Goal: Information Seeking & Learning: Learn about a topic

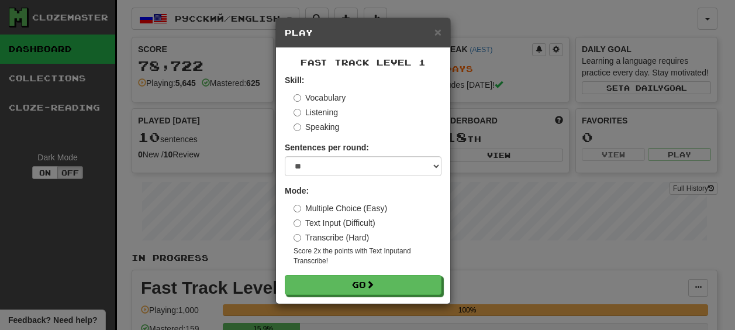
select select "**"
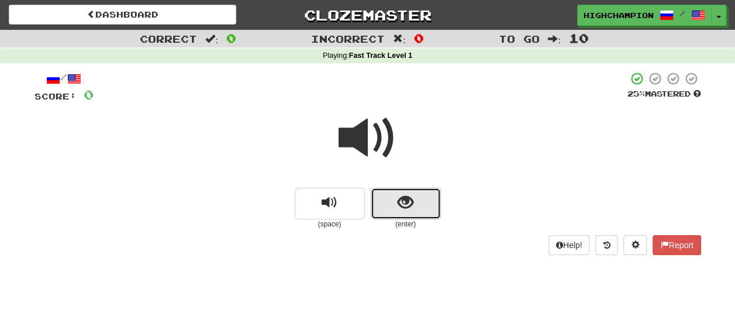
click at [399, 203] on span "show sentence" at bounding box center [405, 203] width 16 height 16
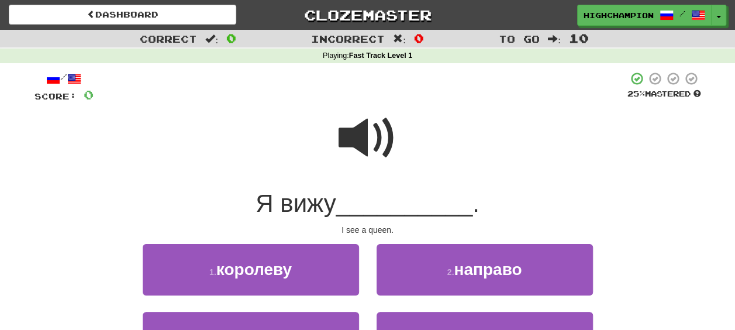
click at [370, 139] on span at bounding box center [367, 138] width 58 height 58
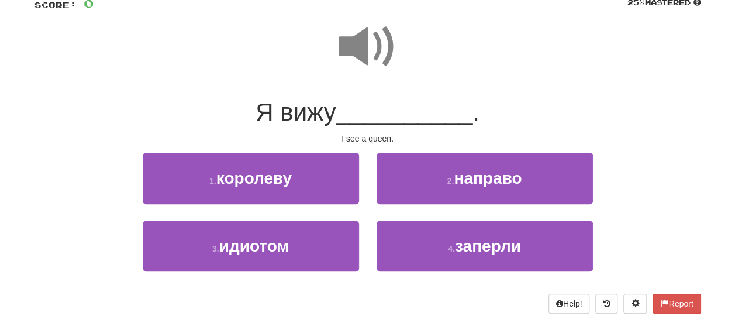
scroll to position [117, 0]
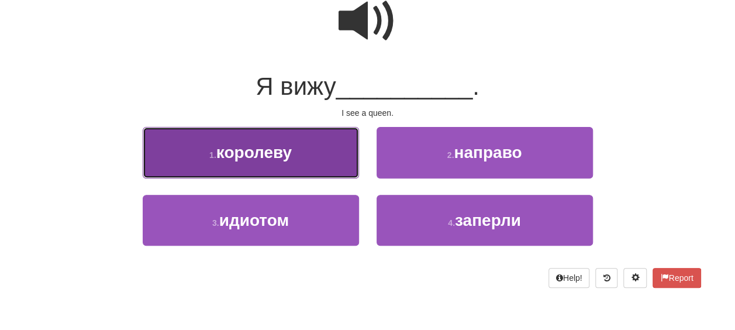
click at [273, 162] on button "1 . королеву" at bounding box center [251, 152] width 216 height 51
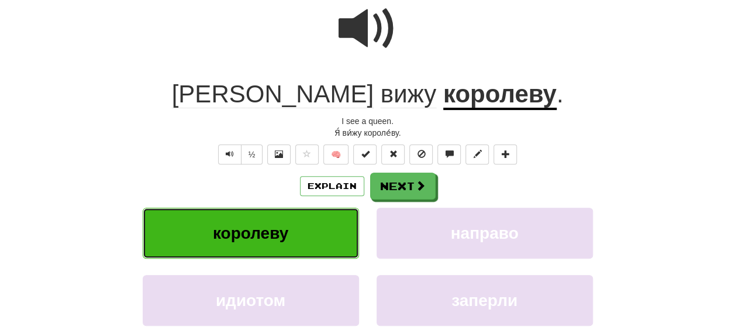
scroll to position [125, 0]
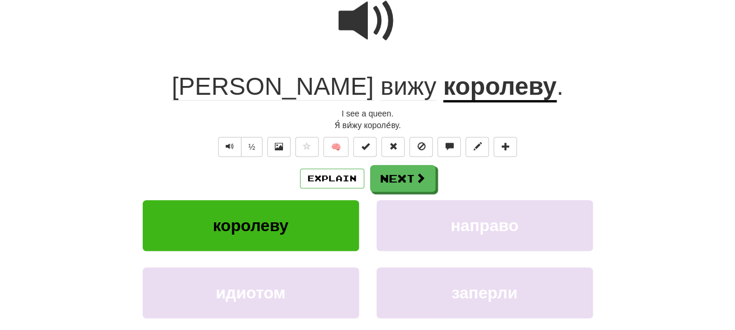
click at [489, 167] on div "Explain Next" at bounding box center [367, 178] width 666 height 27
drag, startPoint x: 519, startPoint y: 152, endPoint x: 525, endPoint y: 154, distance: 6.8
click at [519, 152] on div "½ 🧠" at bounding box center [367, 147] width 666 height 20
click at [406, 177] on button "Next" at bounding box center [403, 178] width 65 height 27
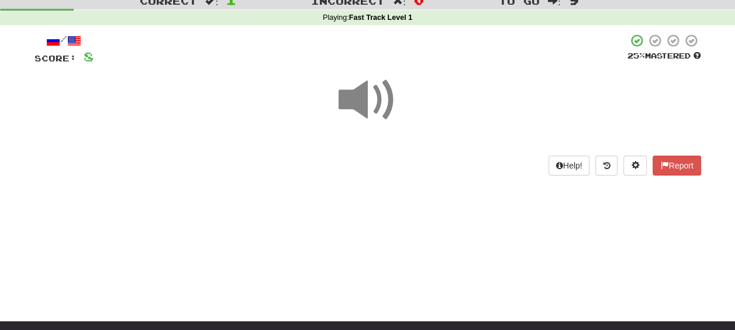
scroll to position [27, 0]
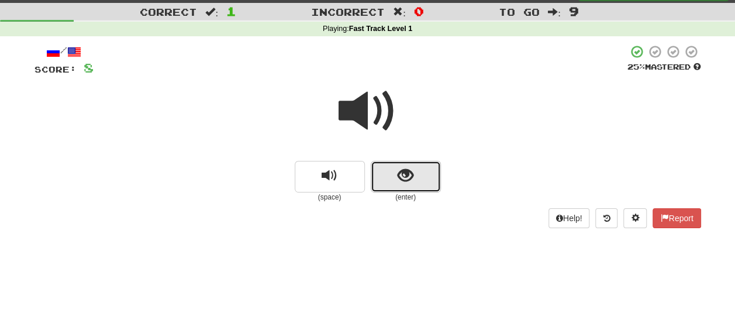
click at [407, 180] on span "show sentence" at bounding box center [405, 176] width 16 height 16
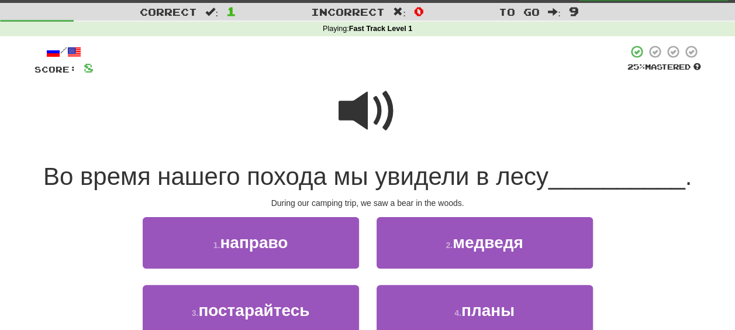
click at [379, 119] on span at bounding box center [367, 111] width 58 height 58
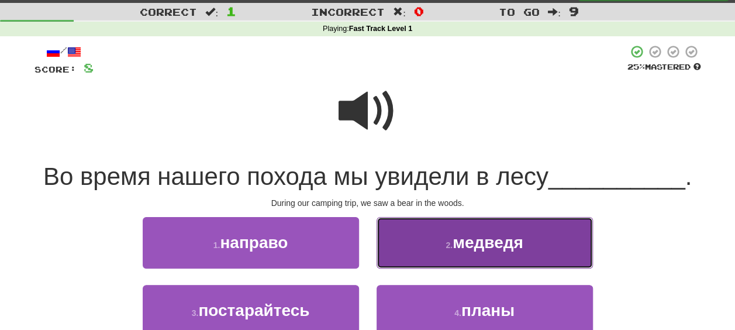
click at [482, 238] on span "медведя" at bounding box center [487, 242] width 71 height 18
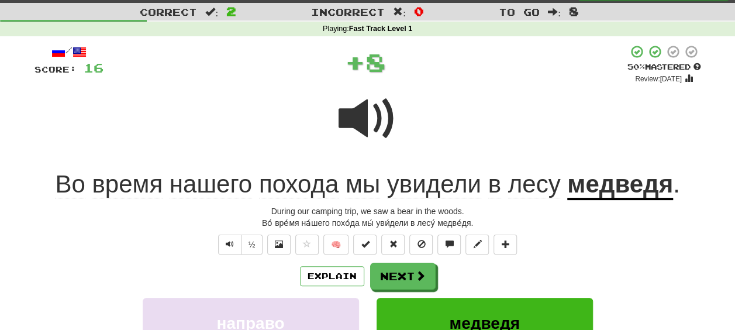
click at [475, 268] on div "Explain Next" at bounding box center [367, 275] width 666 height 27
click at [122, 192] on span "время" at bounding box center [127, 184] width 71 height 28
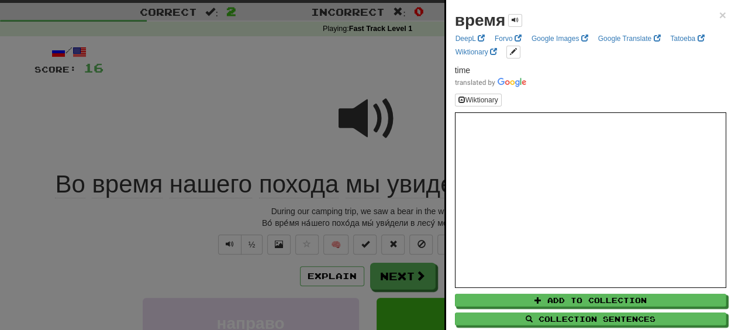
click at [95, 209] on div at bounding box center [367, 165] width 735 height 330
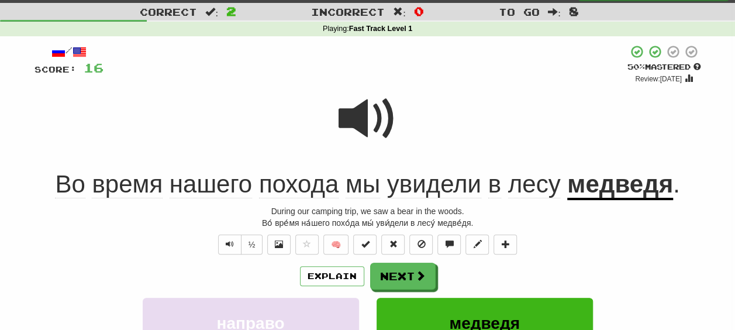
click at [72, 190] on span "Во" at bounding box center [70, 184] width 30 height 28
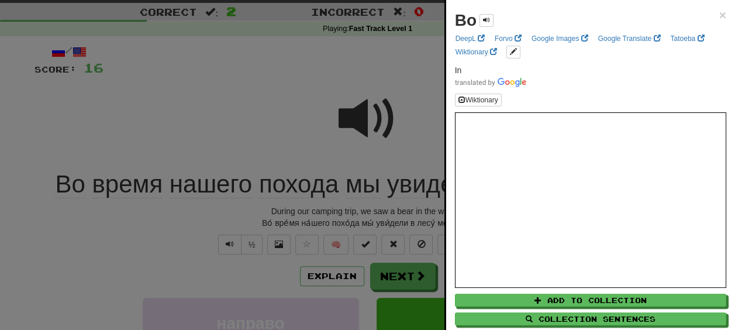
click at [194, 209] on div at bounding box center [367, 165] width 735 height 330
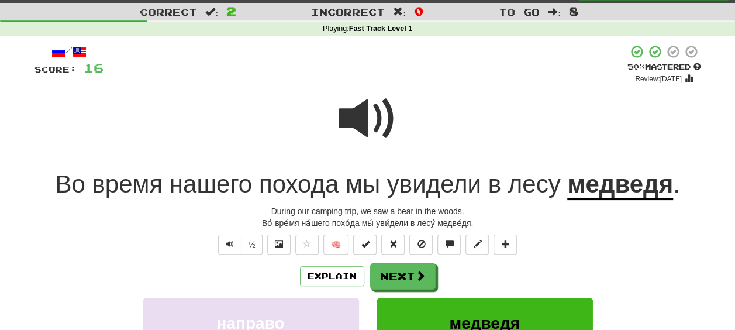
click at [291, 191] on span "похода" at bounding box center [298, 184] width 79 height 28
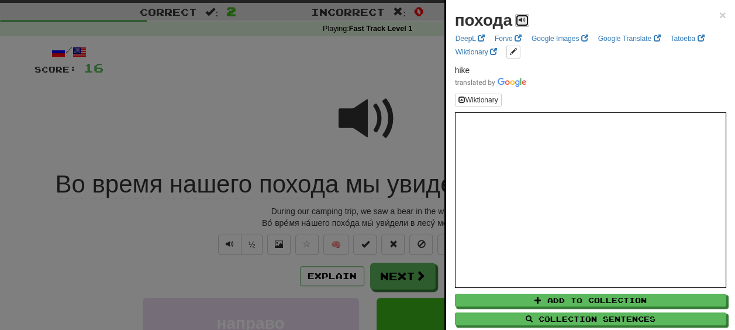
click at [521, 19] on span at bounding box center [521, 19] width 7 height 7
click at [365, 211] on div at bounding box center [367, 165] width 735 height 330
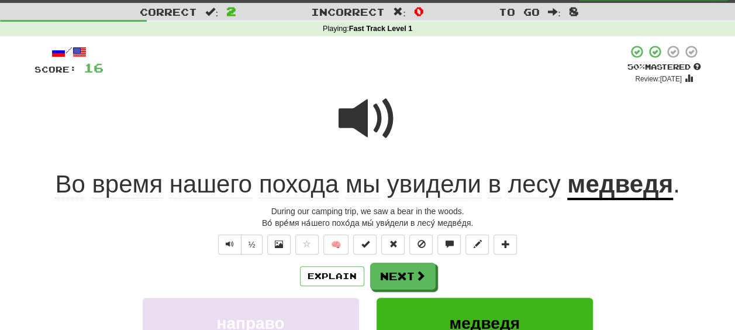
click at [436, 179] on span "увидели" at bounding box center [434, 184] width 94 height 28
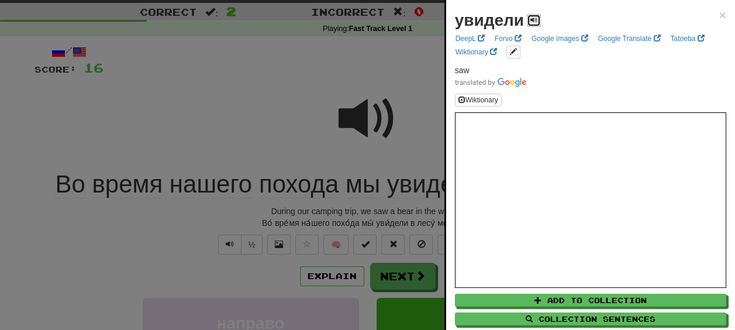
click at [531, 18] on span at bounding box center [533, 19] width 7 height 7
drag, startPoint x: 412, startPoint y: 212, endPoint x: 458, endPoint y: 212, distance: 46.2
click at [422, 212] on div at bounding box center [367, 165] width 735 height 330
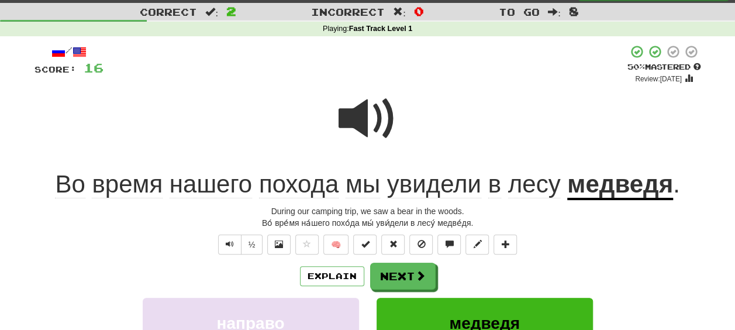
click at [531, 188] on span "лесу" at bounding box center [534, 184] width 53 height 28
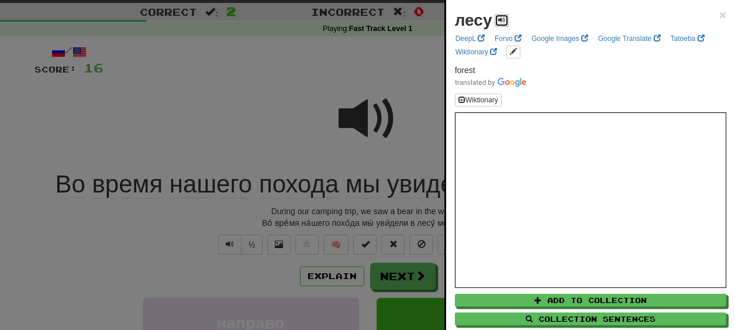
click at [504, 20] on span at bounding box center [501, 19] width 7 height 7
click at [403, 203] on div at bounding box center [367, 165] width 735 height 330
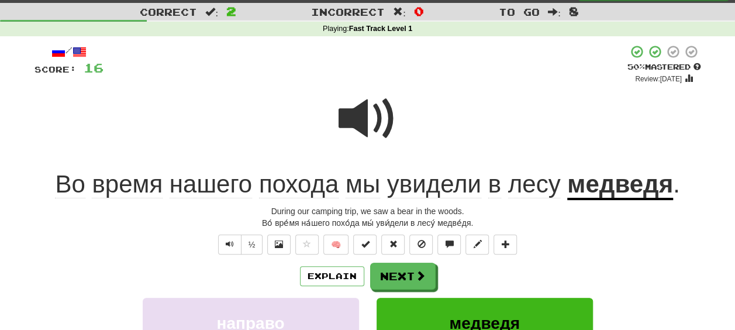
click at [582, 188] on u "медведя" at bounding box center [620, 185] width 106 height 30
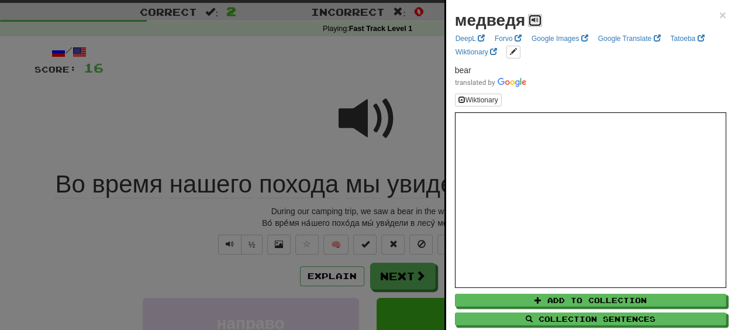
click at [531, 20] on span at bounding box center [534, 19] width 7 height 7
click at [401, 215] on div at bounding box center [367, 165] width 735 height 330
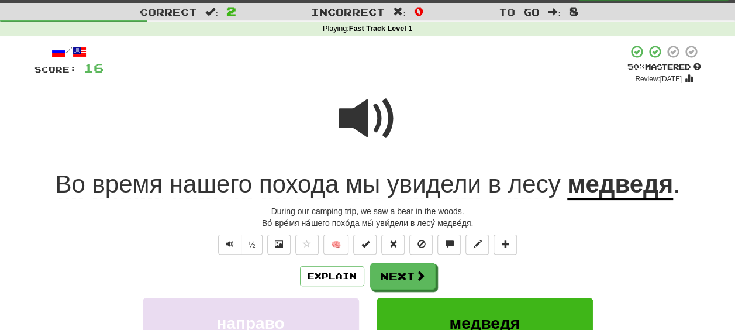
click at [359, 112] on span at bounding box center [367, 118] width 58 height 58
click at [299, 185] on span "похода" at bounding box center [298, 184] width 79 height 28
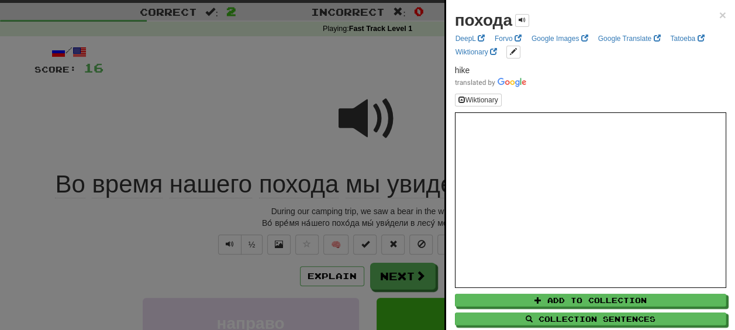
click at [334, 217] on div at bounding box center [367, 165] width 735 height 330
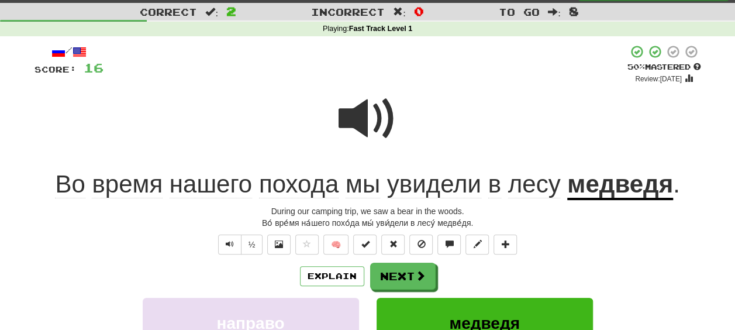
click at [533, 191] on span "лесу" at bounding box center [534, 184] width 53 height 28
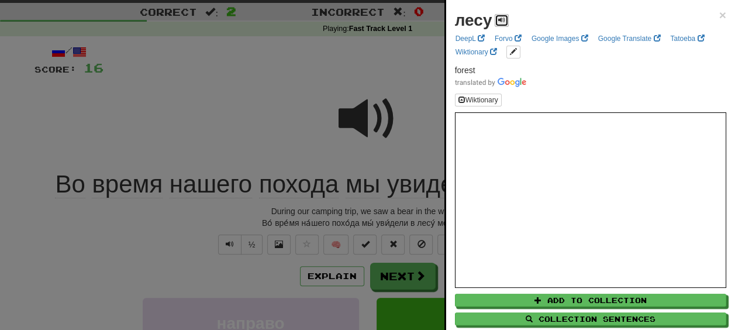
click at [505, 22] on button at bounding box center [502, 20] width 14 height 13
click at [377, 96] on div at bounding box center [367, 165] width 735 height 330
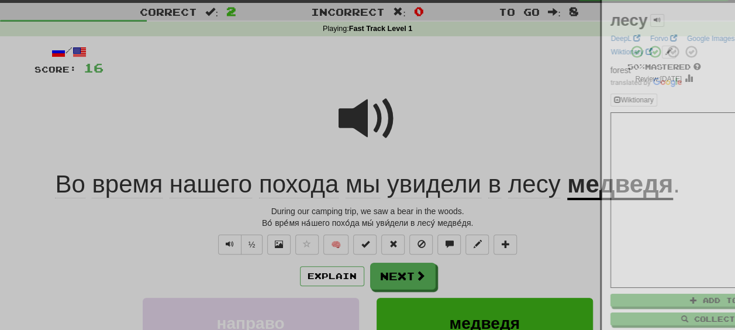
click at [372, 116] on div at bounding box center [367, 165] width 735 height 330
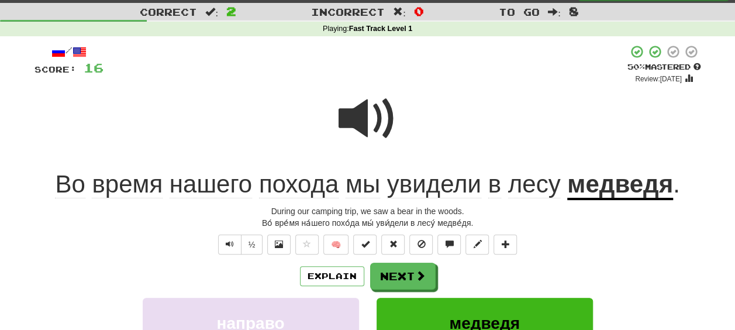
click at [372, 116] on span at bounding box center [367, 118] width 58 height 58
click at [404, 274] on button "Next" at bounding box center [403, 276] width 65 height 27
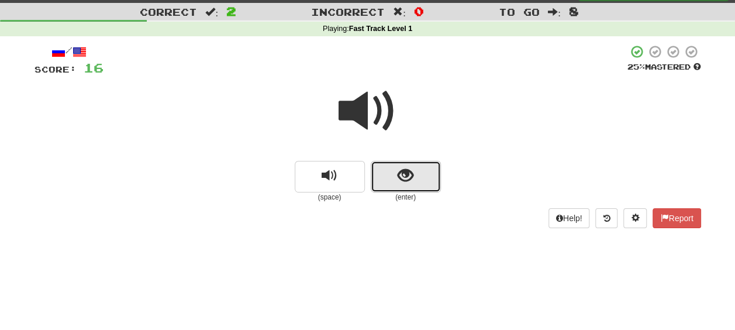
click at [404, 177] on span "show sentence" at bounding box center [405, 176] width 16 height 16
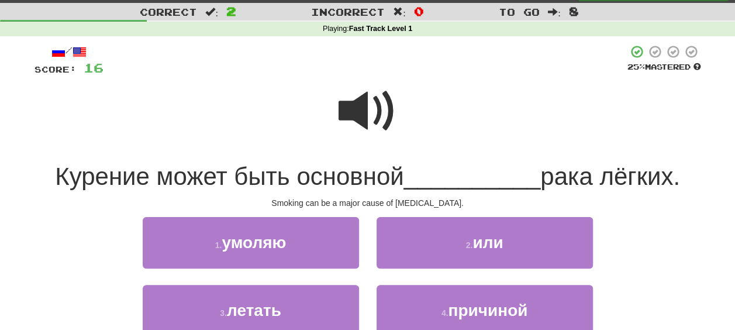
click at [365, 116] on span at bounding box center [367, 111] width 58 height 58
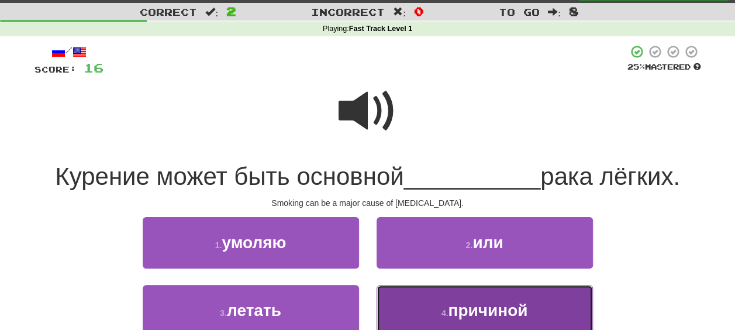
click at [499, 316] on span "причиной" at bounding box center [487, 310] width 79 height 18
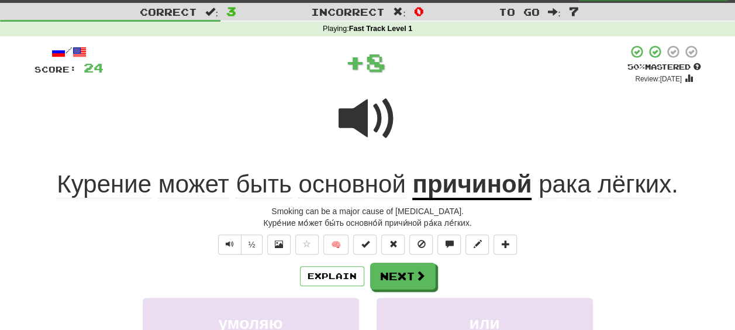
click at [473, 271] on div "Explain Next" at bounding box center [367, 275] width 666 height 27
click at [112, 188] on span "Курение" at bounding box center [104, 184] width 95 height 28
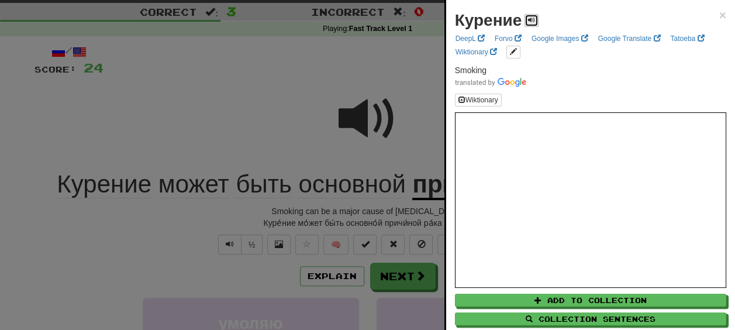
click at [528, 20] on span at bounding box center [531, 19] width 7 height 7
click at [283, 140] on div at bounding box center [367, 165] width 735 height 330
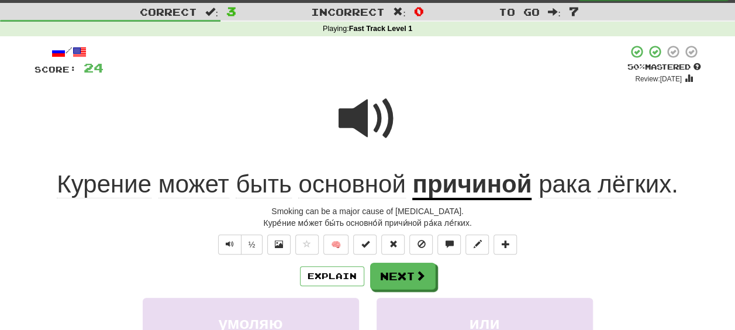
click at [340, 184] on span "основной" at bounding box center [351, 184] width 107 height 28
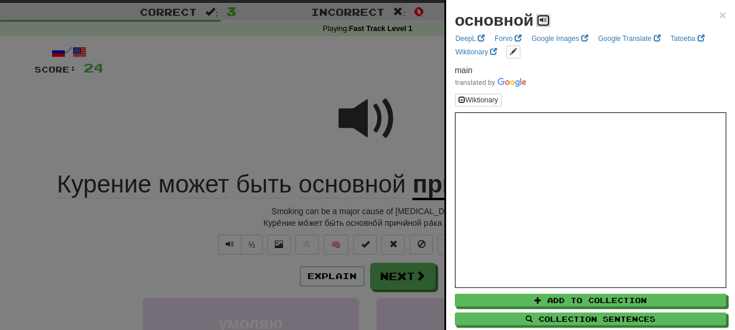
click at [544, 20] on span at bounding box center [543, 19] width 7 height 7
click at [403, 208] on div at bounding box center [367, 165] width 735 height 330
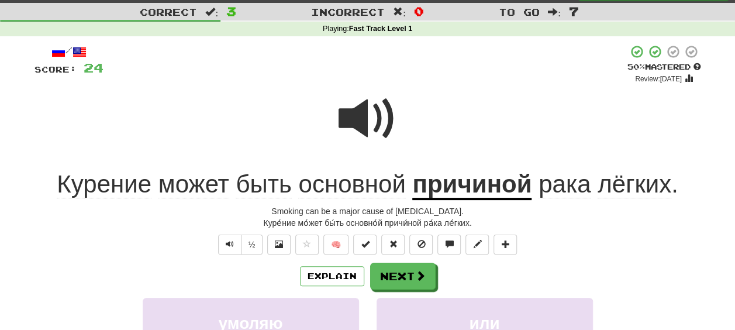
click at [473, 192] on u "причиной" at bounding box center [471, 185] width 119 height 30
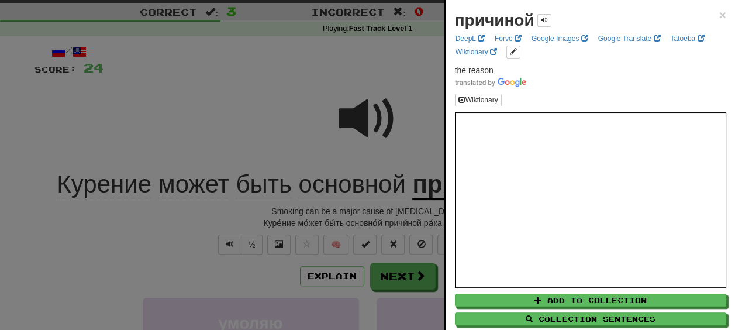
click at [546, 12] on div "причиной" at bounding box center [503, 20] width 96 height 23
click at [540, 25] on button at bounding box center [544, 20] width 14 height 13
click at [369, 212] on div at bounding box center [367, 165] width 735 height 330
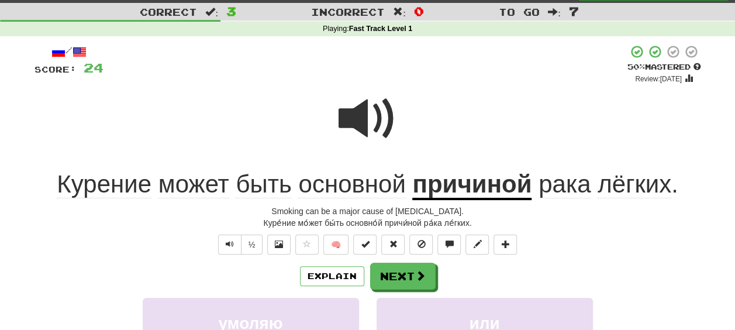
click at [338, 182] on span "основной" at bounding box center [351, 184] width 107 height 28
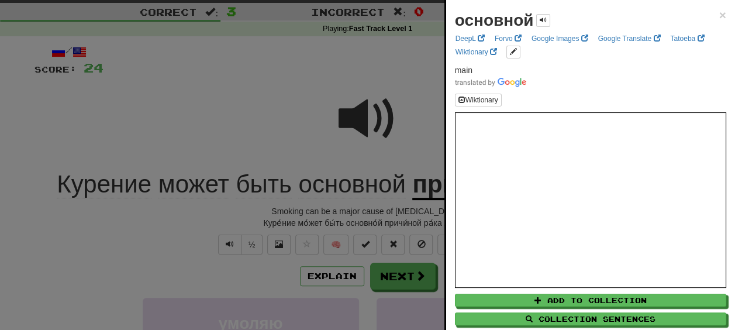
click at [367, 207] on div at bounding box center [367, 165] width 735 height 330
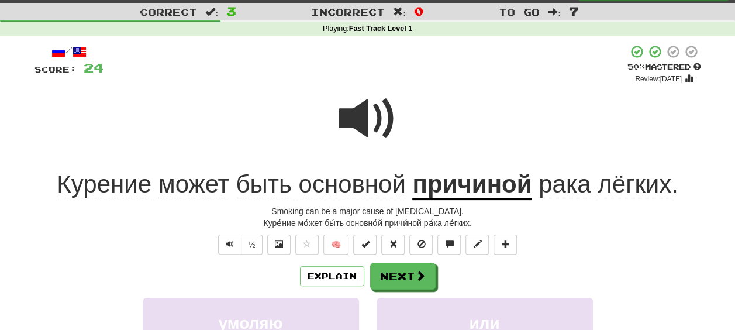
click at [562, 186] on span "рака" at bounding box center [564, 184] width 52 height 28
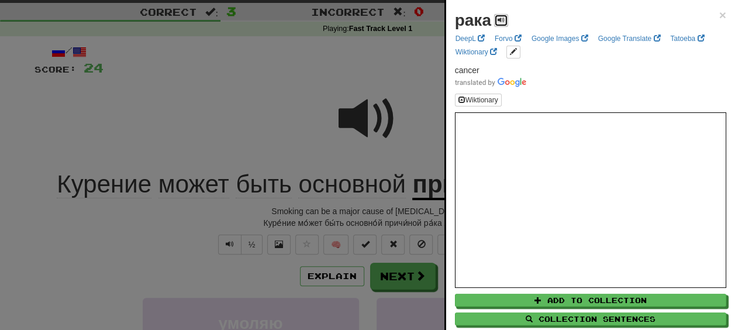
click at [498, 19] on span at bounding box center [500, 19] width 7 height 7
click at [396, 217] on div at bounding box center [367, 165] width 735 height 330
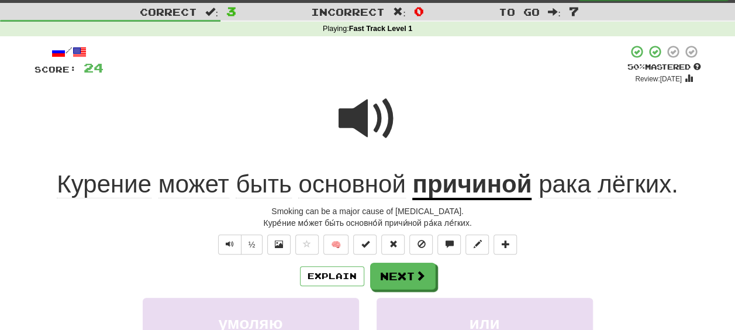
click at [641, 178] on span "лёгких" at bounding box center [634, 184] width 74 height 28
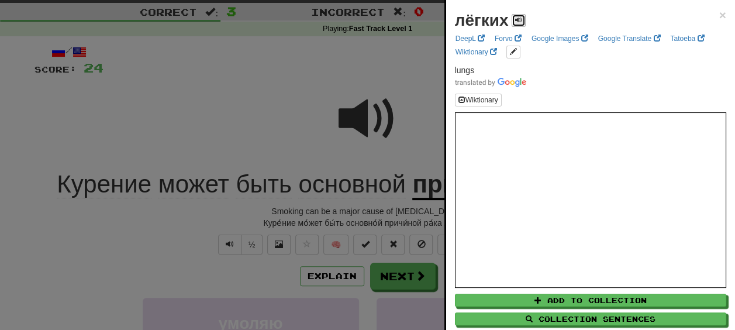
click at [512, 15] on button at bounding box center [518, 20] width 14 height 13
click at [395, 216] on div at bounding box center [367, 165] width 735 height 330
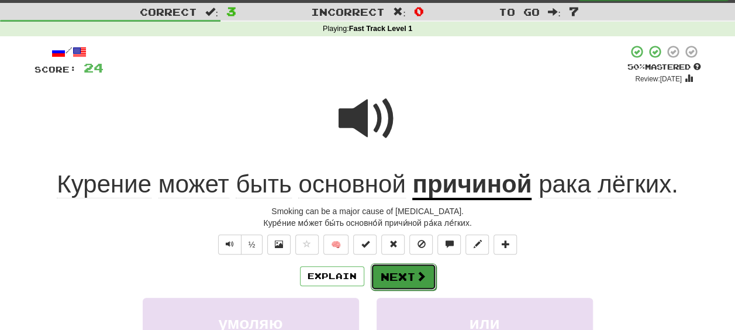
click at [405, 274] on button "Next" at bounding box center [403, 276] width 65 height 27
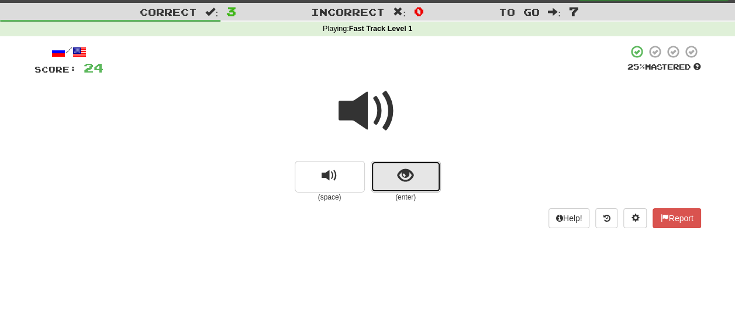
click at [386, 176] on button "show sentence" at bounding box center [406, 177] width 70 height 32
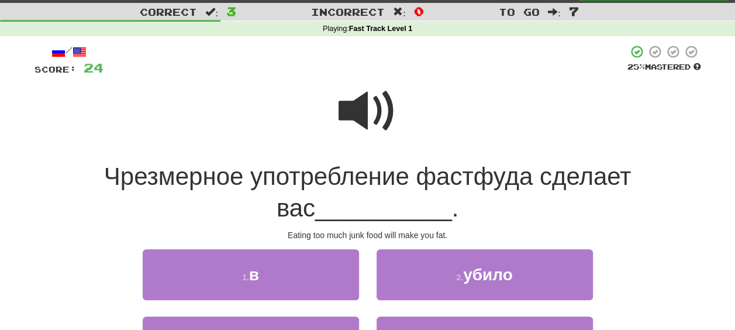
click at [364, 111] on span at bounding box center [367, 111] width 58 height 58
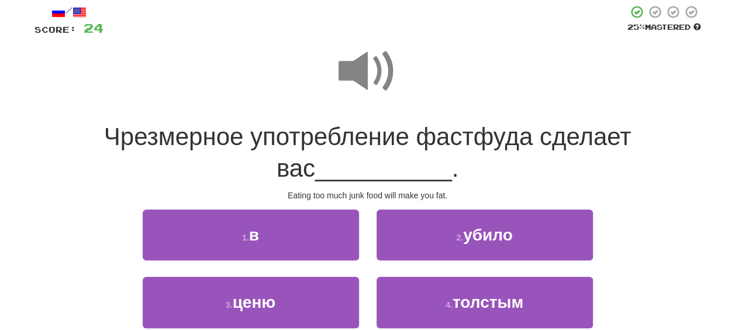
scroll to position [85, 0]
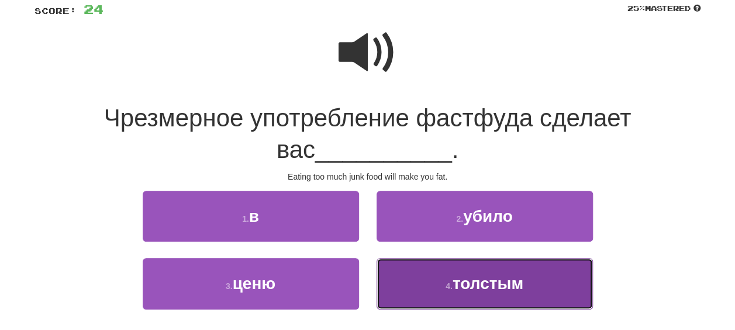
click at [500, 289] on span "толстым" at bounding box center [487, 283] width 71 height 18
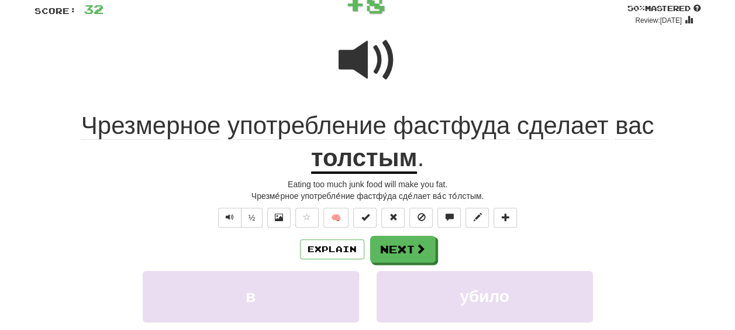
click at [479, 248] on div "Explain Next" at bounding box center [367, 249] width 666 height 27
click at [193, 129] on span "Чрезмерное" at bounding box center [151, 126] width 140 height 28
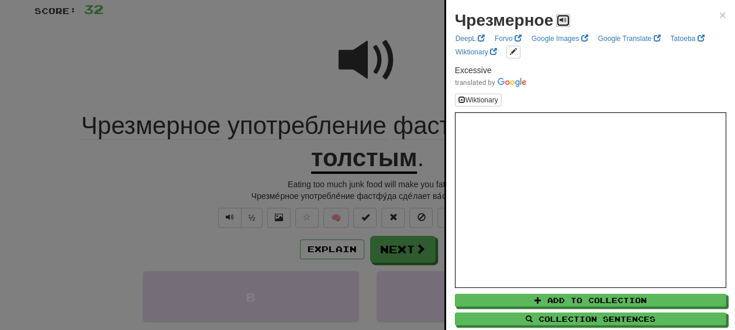
click at [564, 24] on button at bounding box center [563, 20] width 14 height 13
click at [249, 145] on div at bounding box center [367, 165] width 735 height 330
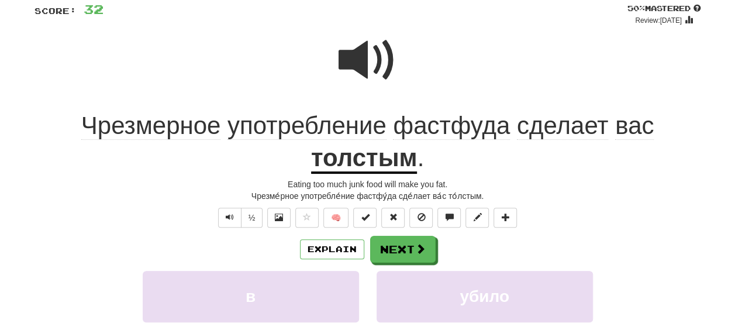
click at [305, 131] on span "употребление" at bounding box center [306, 126] width 159 height 28
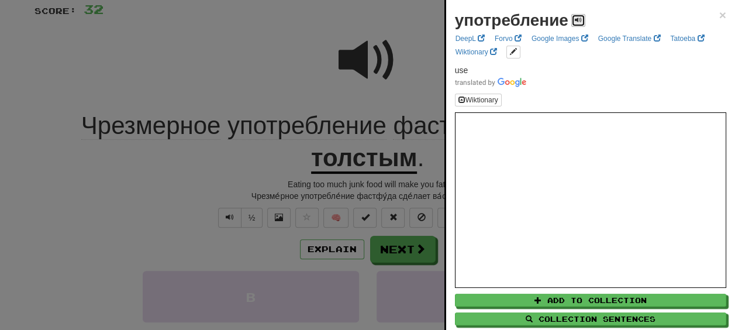
click at [575, 22] on span at bounding box center [578, 19] width 7 height 7
click at [350, 192] on div at bounding box center [367, 165] width 735 height 330
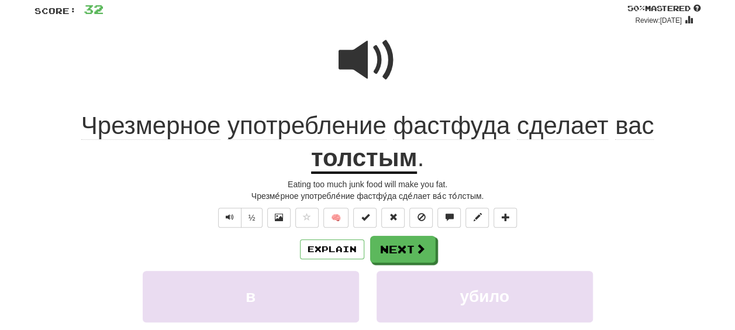
click at [144, 120] on span "Чрезмерное" at bounding box center [151, 126] width 140 height 28
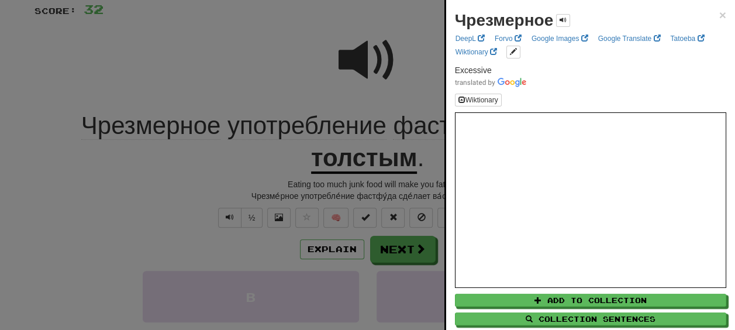
click at [201, 156] on div at bounding box center [367, 165] width 735 height 330
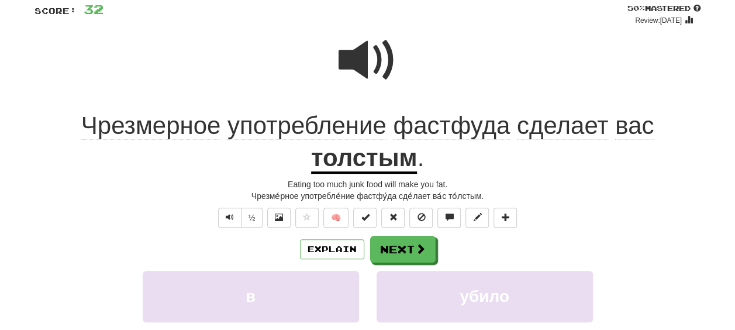
click at [437, 133] on span "фастфуда" at bounding box center [451, 126] width 117 height 28
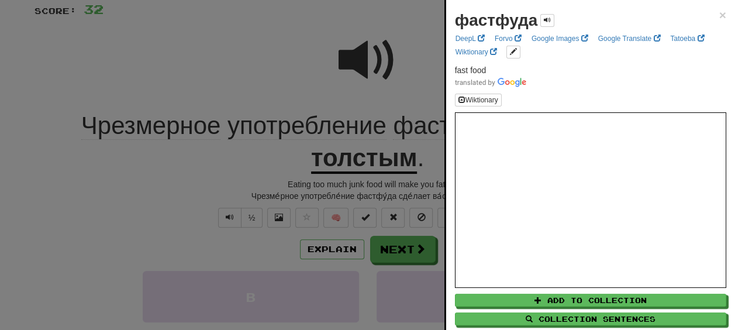
click at [539, 18] on div "фастфуда" at bounding box center [505, 20] width 100 height 23
click at [548, 18] on span at bounding box center [547, 19] width 7 height 7
drag, startPoint x: 365, startPoint y: 188, endPoint x: 438, endPoint y: 185, distance: 73.1
click at [376, 186] on div at bounding box center [367, 165] width 735 height 330
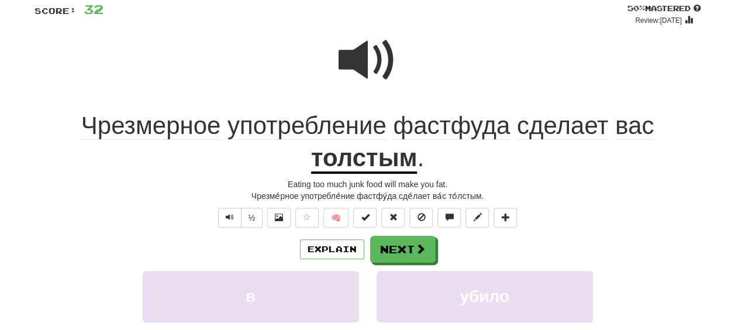
click at [553, 129] on span "сделает" at bounding box center [563, 126] width 92 height 28
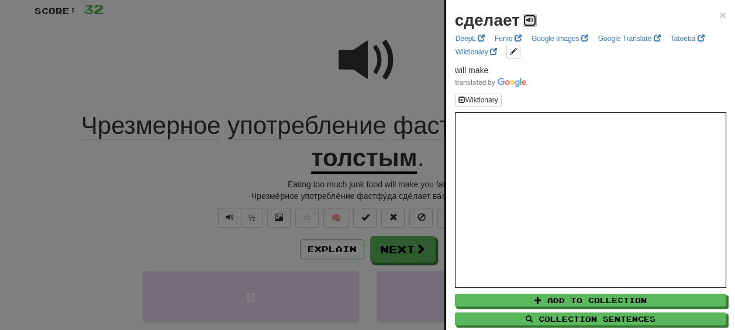
click at [534, 18] on button at bounding box center [530, 20] width 14 height 13
click at [419, 171] on div at bounding box center [367, 165] width 735 height 330
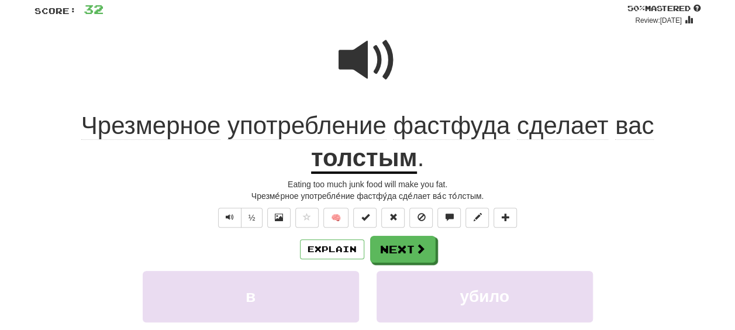
click at [630, 127] on span "вас" at bounding box center [634, 126] width 39 height 28
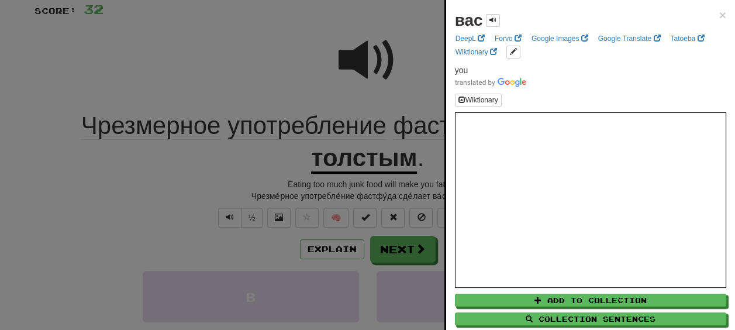
click at [422, 178] on div at bounding box center [367, 165] width 735 height 330
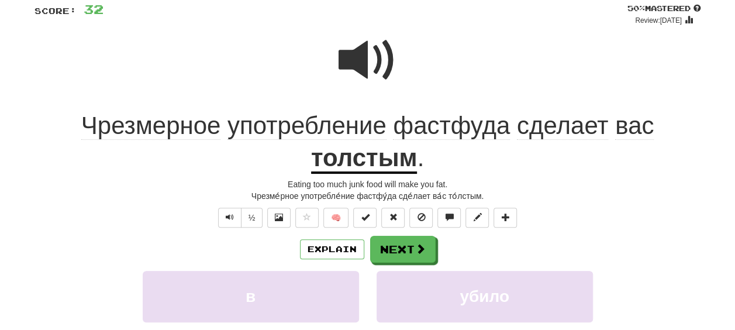
click at [378, 164] on u "толстым" at bounding box center [364, 159] width 106 height 30
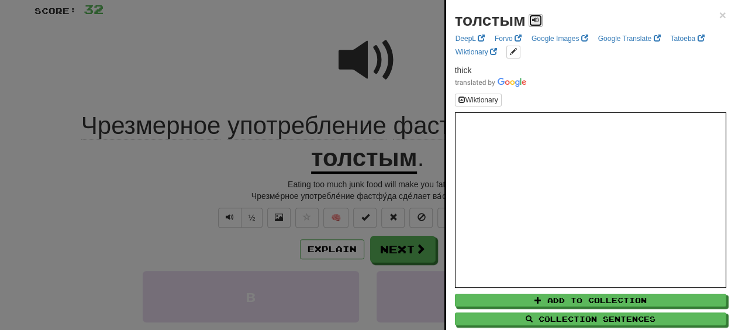
click at [534, 17] on span at bounding box center [535, 19] width 7 height 7
click at [351, 168] on div at bounding box center [367, 165] width 735 height 330
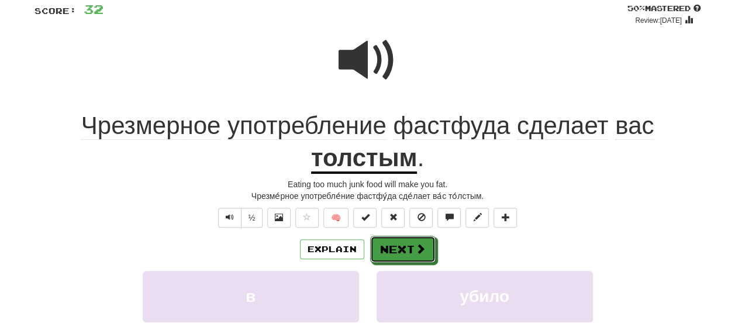
click at [411, 241] on button "Next" at bounding box center [402, 249] width 65 height 27
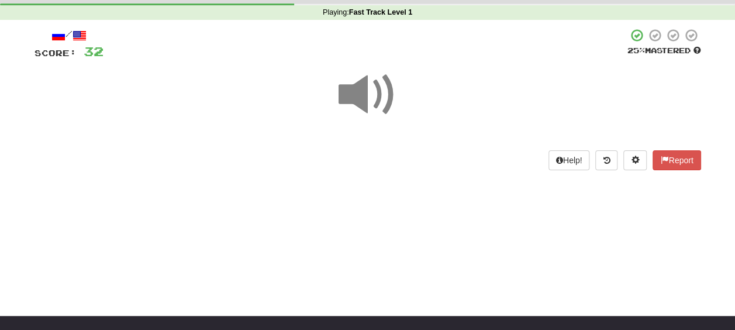
scroll to position [27, 0]
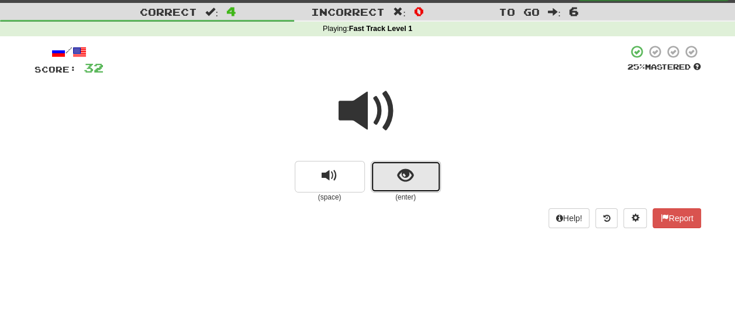
click at [405, 174] on span "show sentence" at bounding box center [405, 176] width 16 height 16
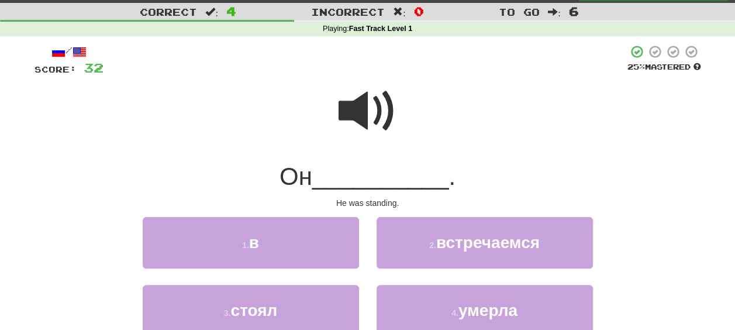
click at [364, 117] on span at bounding box center [367, 111] width 58 height 58
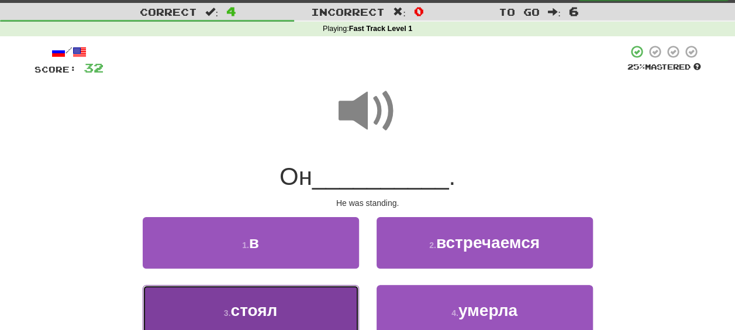
click at [303, 315] on button "3 . стоял" at bounding box center [251, 310] width 216 height 51
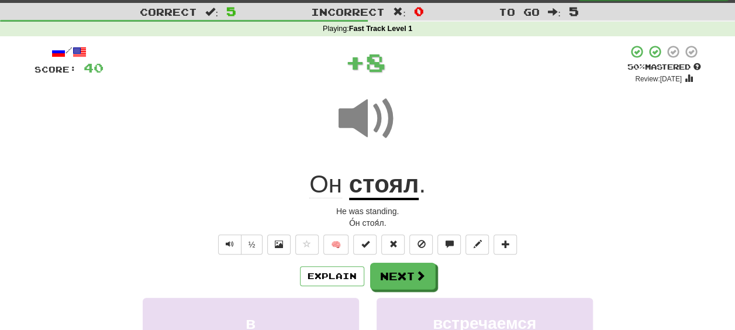
click at [407, 280] on button "Next" at bounding box center [403, 276] width 65 height 27
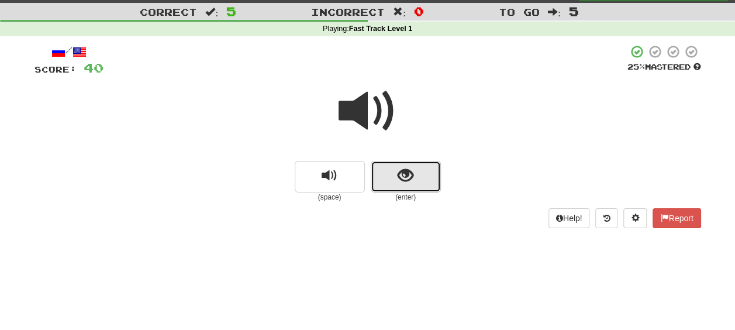
click at [397, 170] on span "show sentence" at bounding box center [405, 176] width 16 height 16
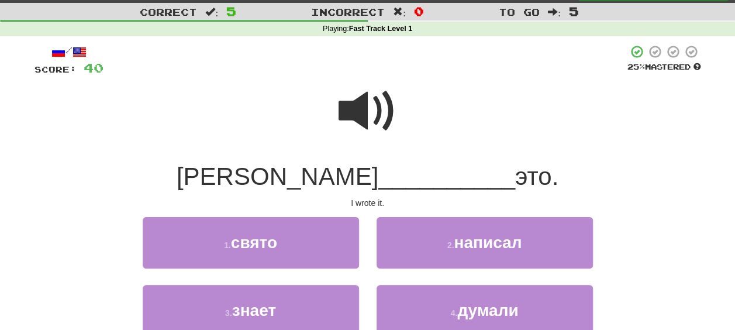
click at [368, 116] on span at bounding box center [367, 111] width 58 height 58
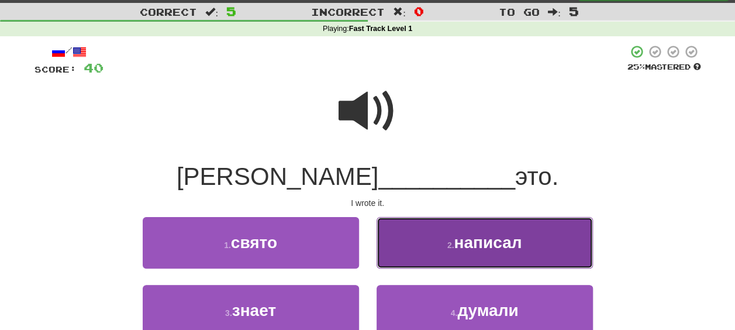
click at [489, 263] on button "2 . написал" at bounding box center [484, 242] width 216 height 51
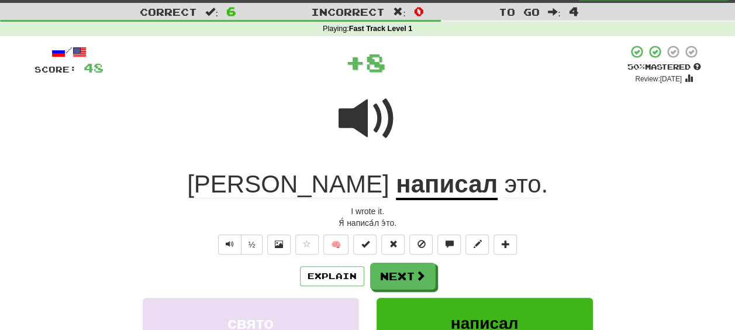
click at [489, 265] on div "Explain Next" at bounding box center [367, 275] width 666 height 27
click at [400, 268] on button "Next" at bounding box center [403, 276] width 65 height 27
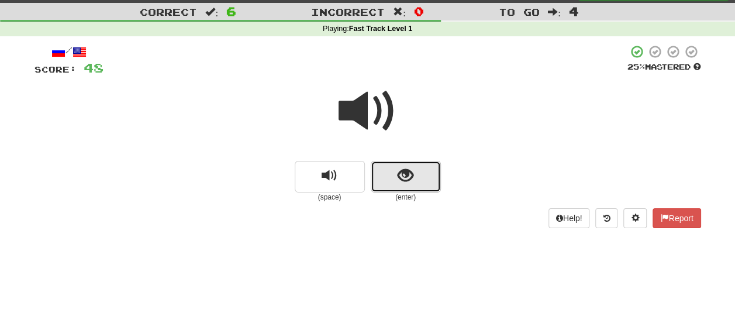
click at [389, 174] on button "show sentence" at bounding box center [406, 177] width 70 height 32
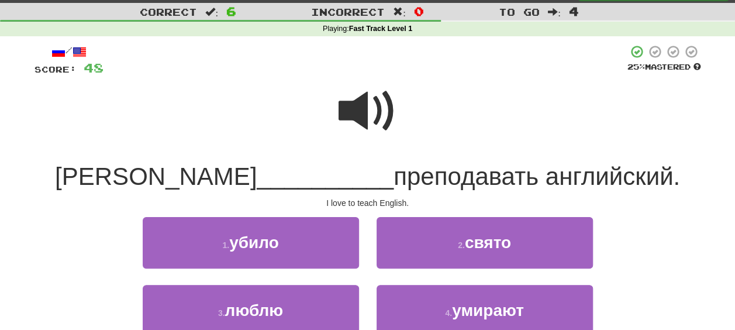
click at [365, 133] on span at bounding box center [367, 111] width 58 height 58
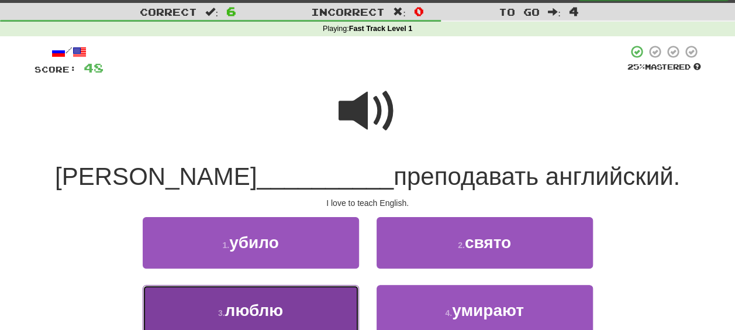
click at [302, 316] on button "3 . люблю" at bounding box center [251, 310] width 216 height 51
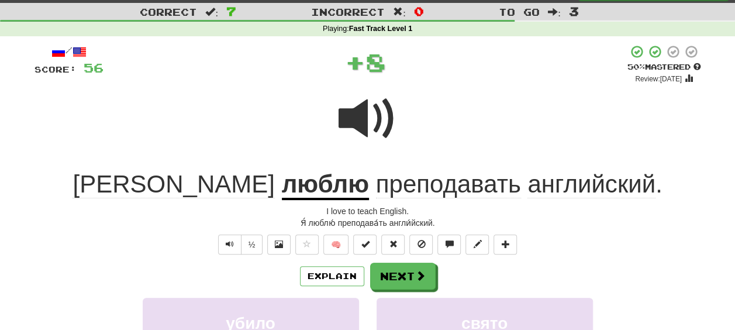
click at [498, 274] on div "Explain Next" at bounding box center [367, 275] width 666 height 27
click at [376, 196] on span "преподавать" at bounding box center [448, 184] width 145 height 28
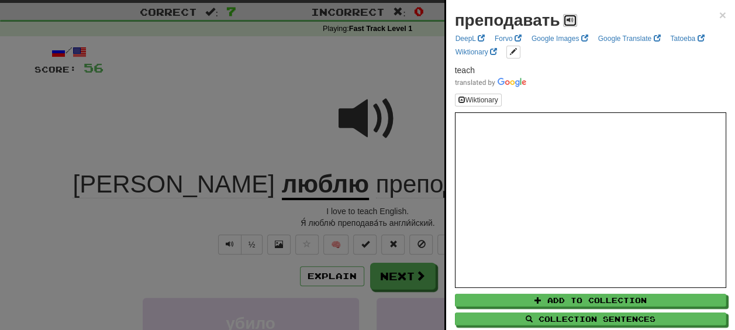
click at [569, 23] on button at bounding box center [570, 20] width 14 height 13
drag, startPoint x: 377, startPoint y: 203, endPoint x: 386, endPoint y: 205, distance: 8.9
click at [377, 203] on div at bounding box center [367, 165] width 735 height 330
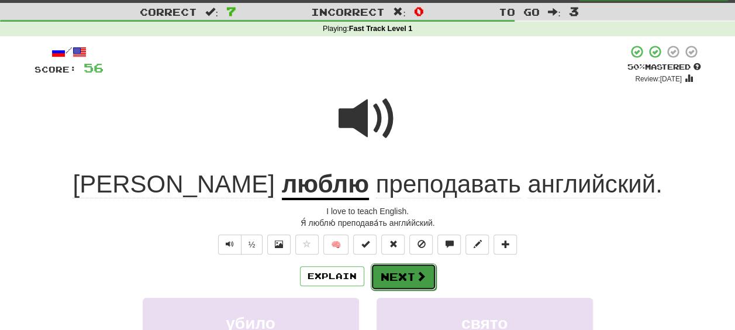
click at [398, 275] on button "Next" at bounding box center [403, 276] width 65 height 27
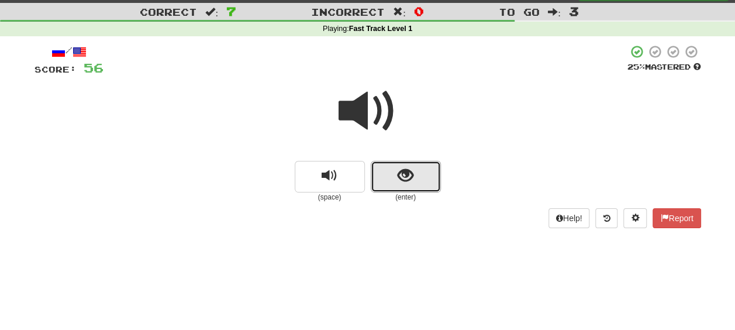
click at [390, 178] on button "show sentence" at bounding box center [406, 177] width 70 height 32
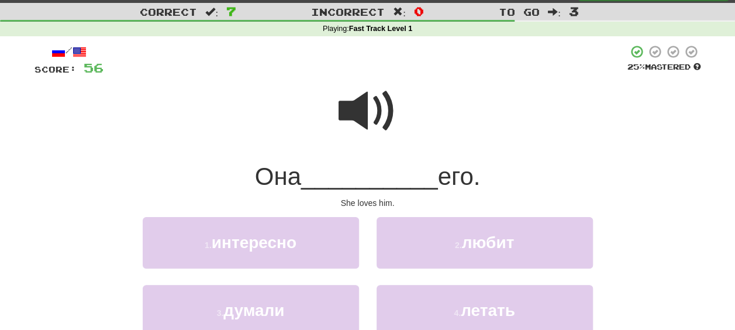
click at [357, 122] on span at bounding box center [367, 111] width 58 height 58
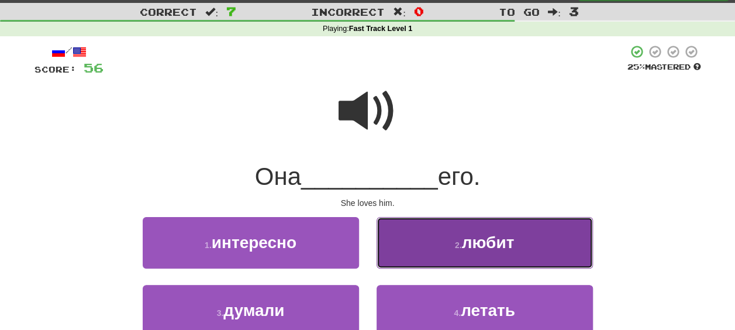
click at [495, 265] on button "2 . любит" at bounding box center [484, 242] width 216 height 51
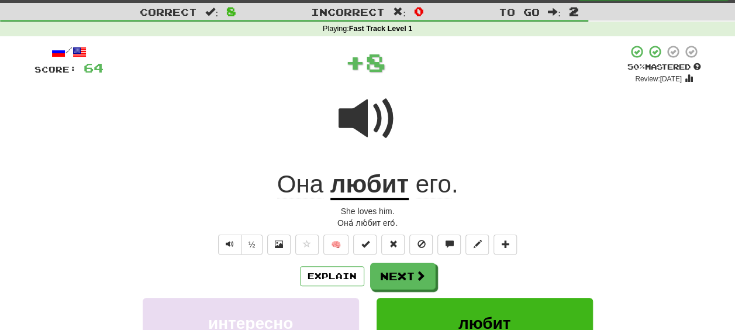
click at [490, 268] on div "Explain Next" at bounding box center [367, 275] width 666 height 27
click at [409, 268] on button "Next" at bounding box center [403, 276] width 65 height 27
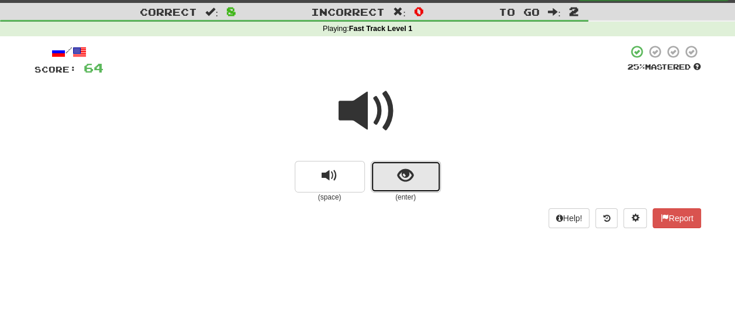
click at [385, 181] on button "show sentence" at bounding box center [406, 177] width 70 height 32
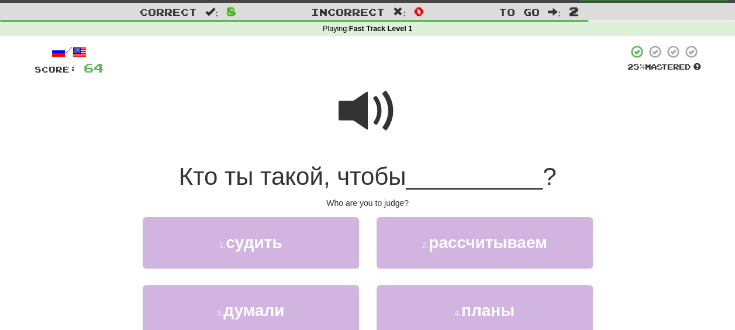
click at [361, 120] on span at bounding box center [367, 111] width 58 height 58
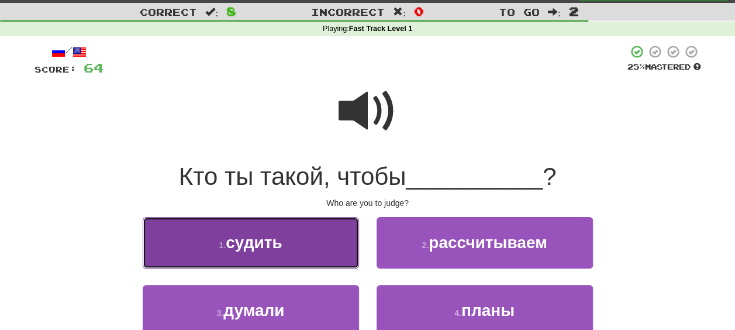
click at [285, 253] on button "1 . судить" at bounding box center [251, 242] width 216 height 51
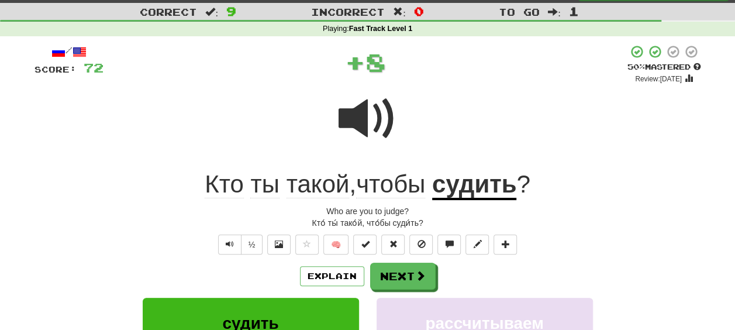
click at [507, 272] on div "Explain Next" at bounding box center [367, 275] width 666 height 27
click at [455, 184] on u "судить" at bounding box center [474, 185] width 85 height 30
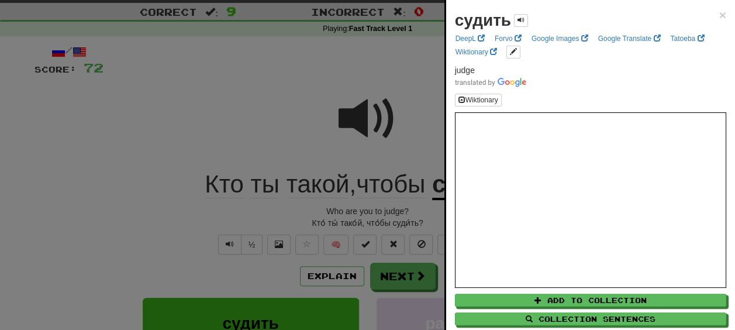
click at [419, 205] on div at bounding box center [367, 165] width 735 height 330
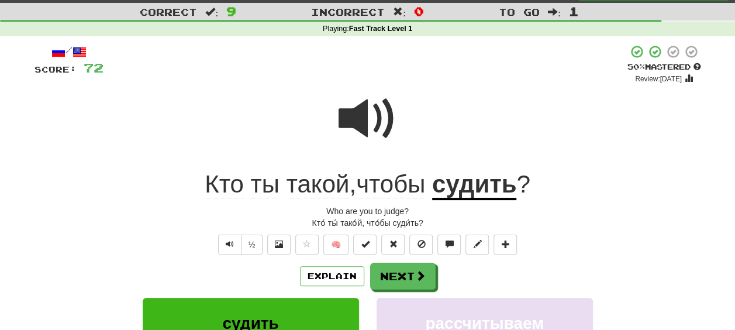
click at [306, 182] on span "такой" at bounding box center [317, 184] width 63 height 28
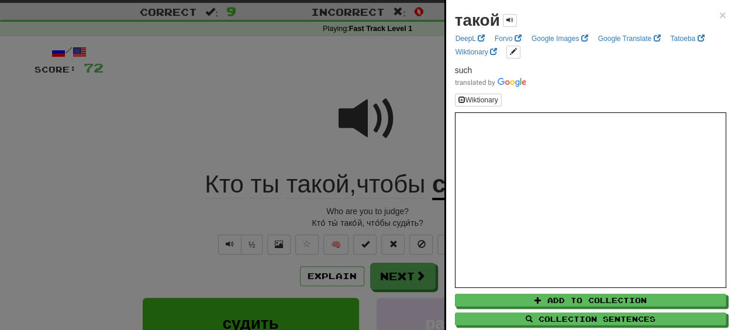
click at [370, 214] on div at bounding box center [367, 165] width 735 height 330
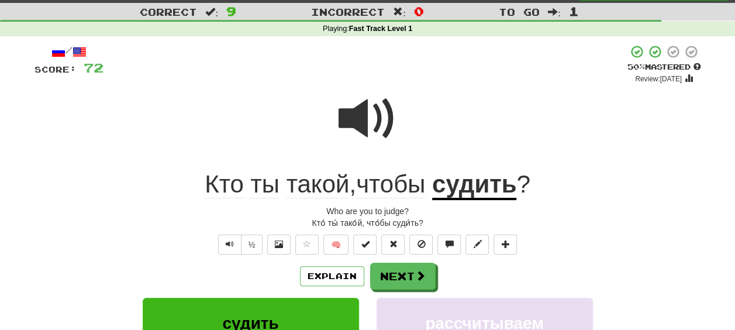
click at [460, 203] on div "/ Score: 72 + 8 50 % Mastered Review: 2025-09-29 Кто ты такой , чтобы судить ? …" at bounding box center [367, 259] width 666 height 431
click at [468, 189] on u "судить" at bounding box center [474, 185] width 85 height 30
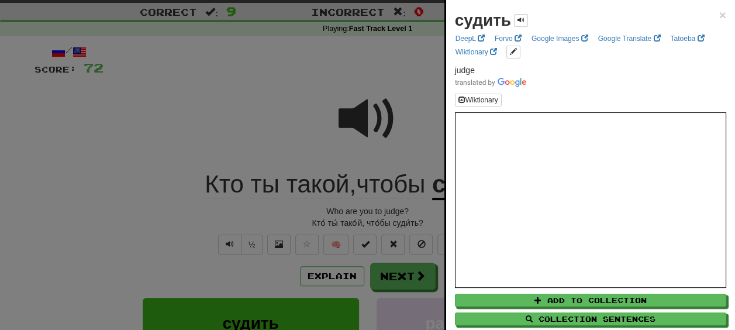
click at [398, 203] on div at bounding box center [367, 165] width 735 height 330
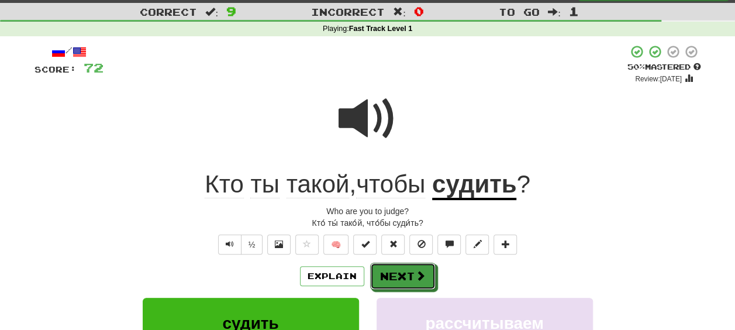
click at [406, 282] on button "Next" at bounding box center [402, 275] width 65 height 27
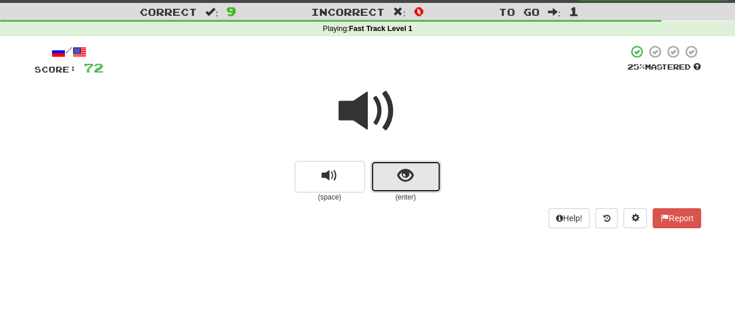
click at [406, 186] on button "show sentence" at bounding box center [406, 177] width 70 height 32
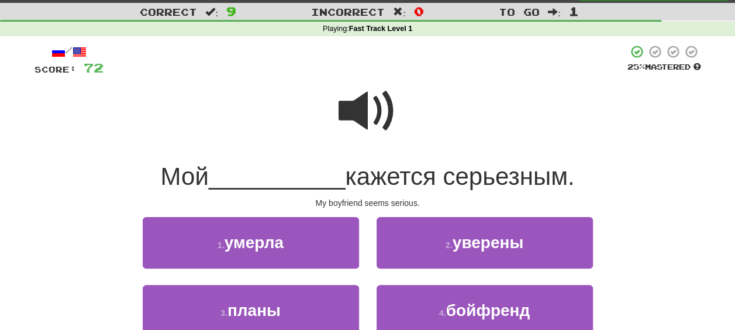
click at [368, 115] on span at bounding box center [367, 111] width 58 height 58
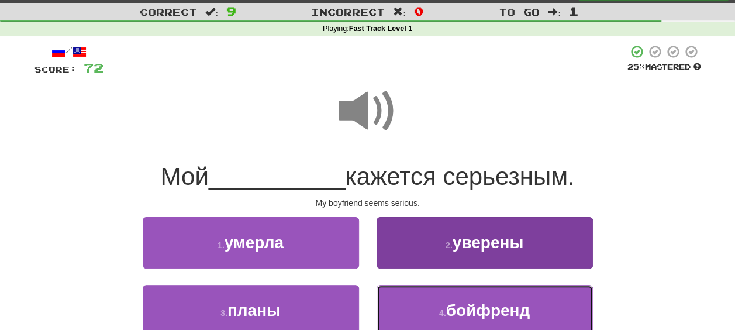
click at [505, 313] on span "бойфренд" at bounding box center [488, 310] width 84 height 18
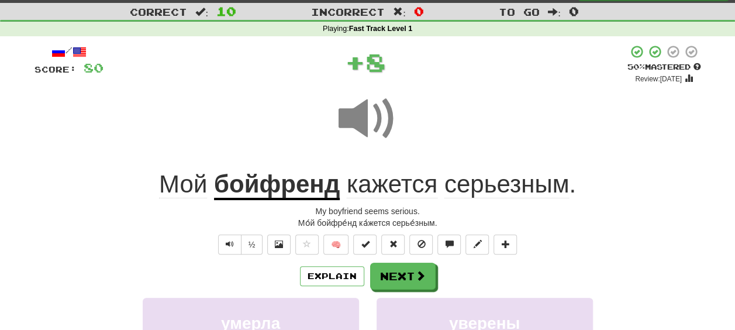
click at [449, 276] on div "Explain Next" at bounding box center [367, 275] width 666 height 27
click at [409, 187] on span "кажется" at bounding box center [392, 184] width 91 height 28
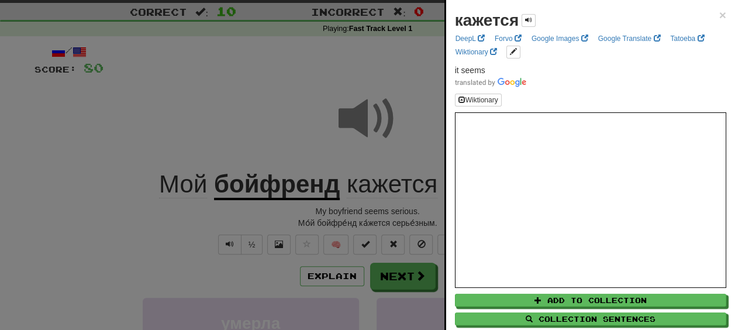
click at [399, 216] on div at bounding box center [367, 165] width 735 height 330
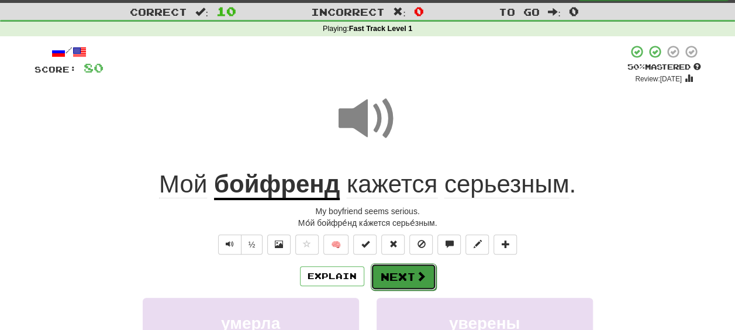
click at [402, 271] on button "Next" at bounding box center [403, 276] width 65 height 27
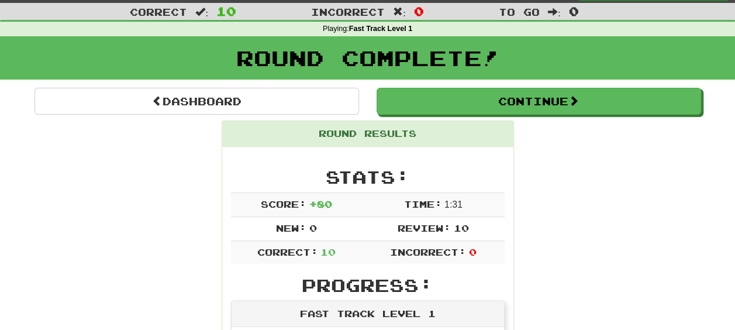
scroll to position [9, 0]
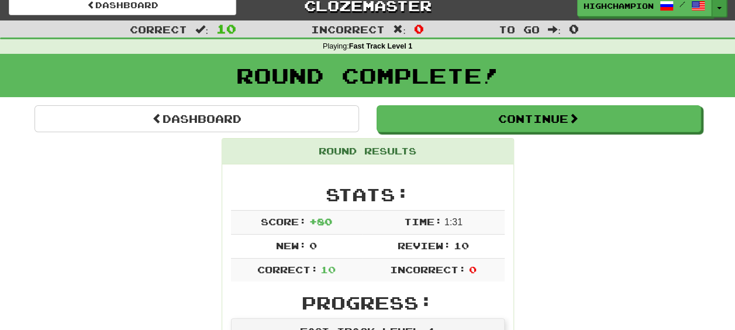
click at [717, 4] on button "Toggle Dropdown" at bounding box center [718, 6] width 15 height 21
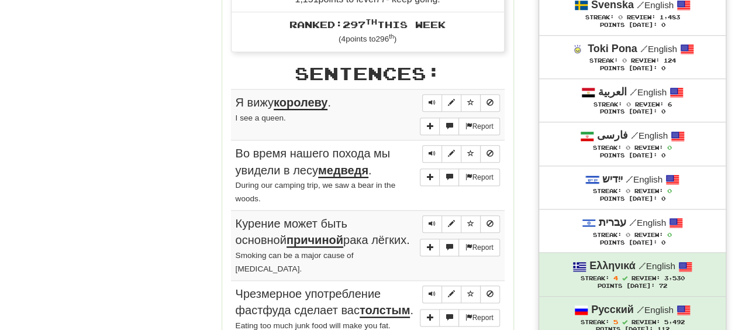
scroll to position [594, 0]
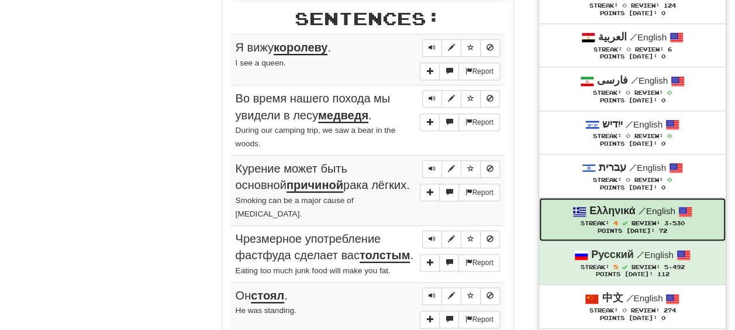
click at [623, 212] on div "Ελληνικά / English" at bounding box center [632, 210] width 163 height 15
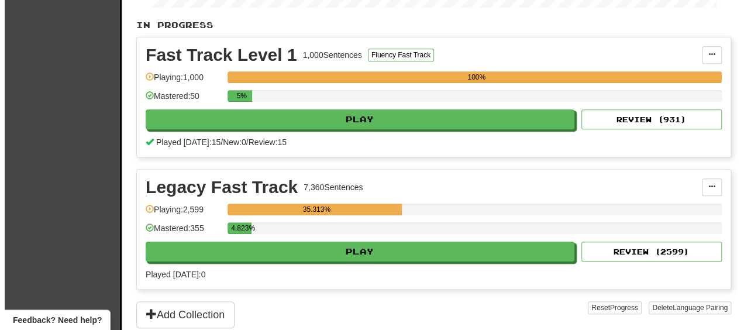
scroll to position [234, 0]
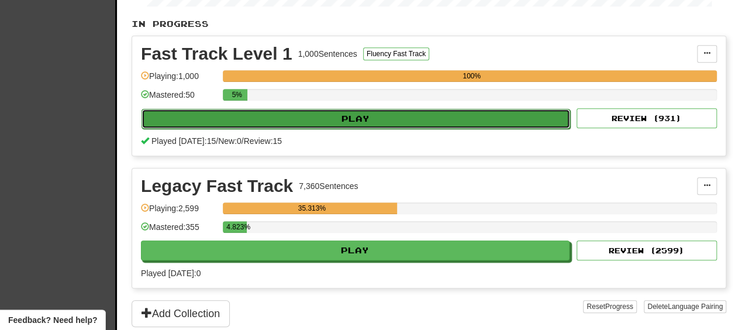
click at [257, 115] on button "Play" at bounding box center [355, 119] width 428 height 20
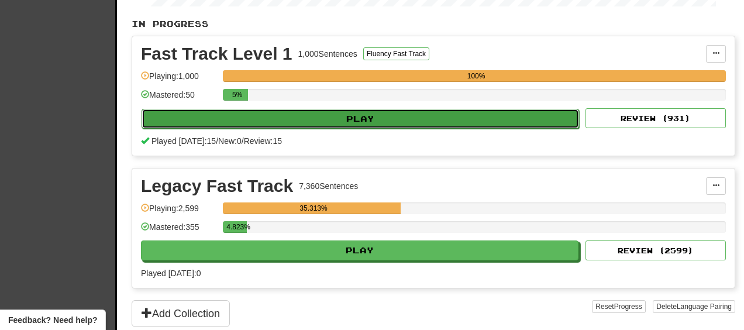
select select "**"
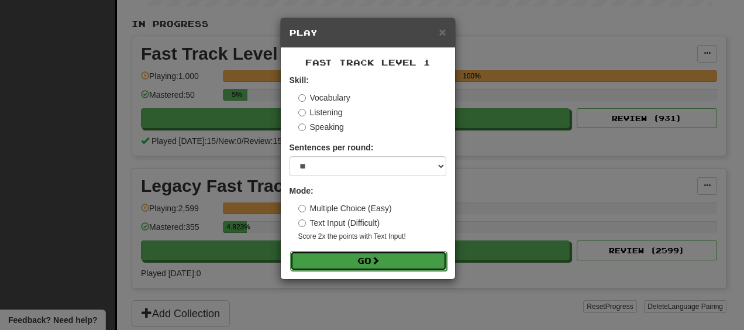
click at [375, 264] on span at bounding box center [375, 260] width 8 height 8
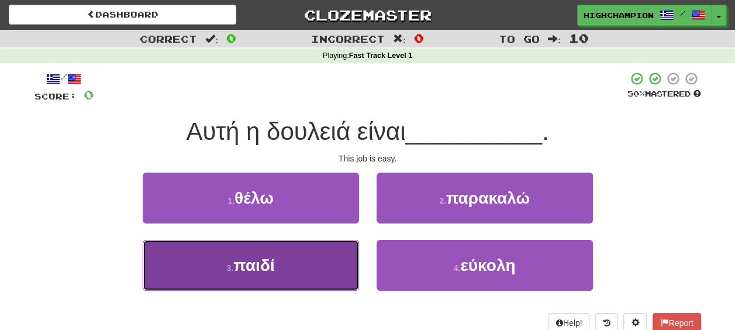
click at [249, 276] on button "3 . παιδί" at bounding box center [251, 265] width 216 height 51
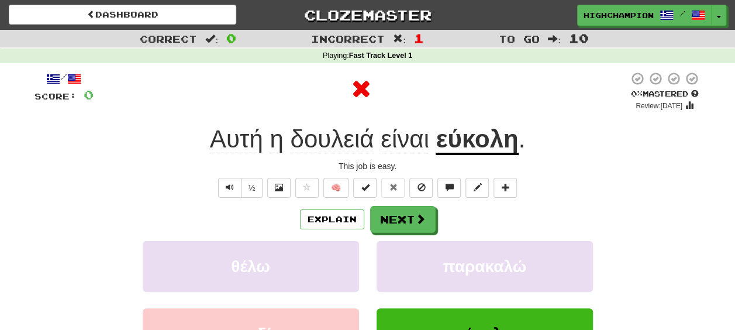
click at [437, 209] on div "Explain Next" at bounding box center [367, 219] width 666 height 27
click at [459, 125] on div "Αυτή η δουλειά είναι εύκολη ." at bounding box center [367, 139] width 666 height 32
click at [466, 134] on u "εύκολη" at bounding box center [476, 140] width 82 height 30
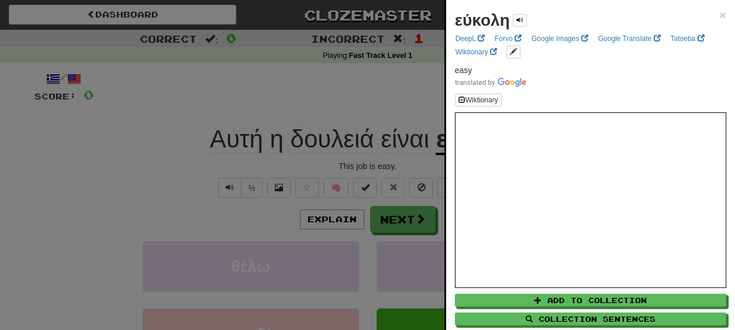
click at [362, 178] on div at bounding box center [367, 165] width 735 height 330
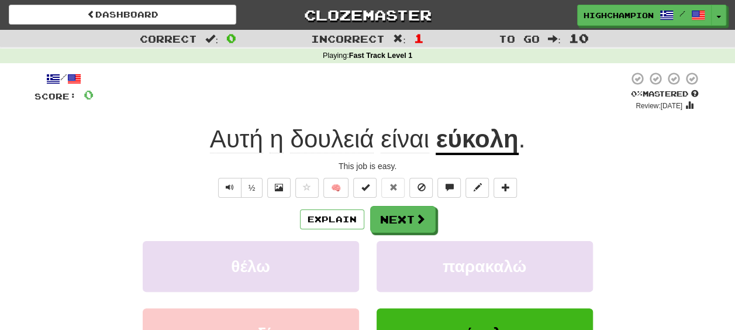
click at [331, 140] on span "δουλειά" at bounding box center [332, 139] width 84 height 28
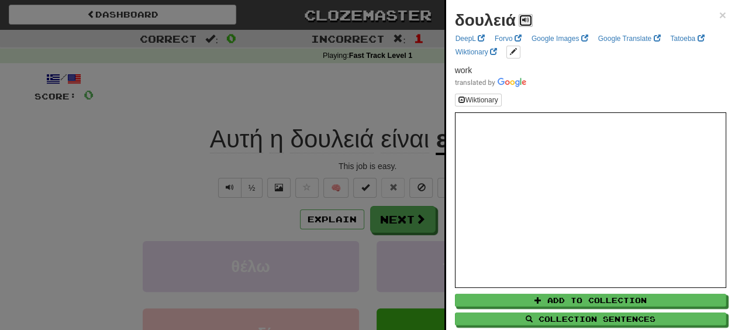
click at [522, 16] on span at bounding box center [525, 19] width 7 height 7
click at [370, 163] on div at bounding box center [367, 165] width 735 height 330
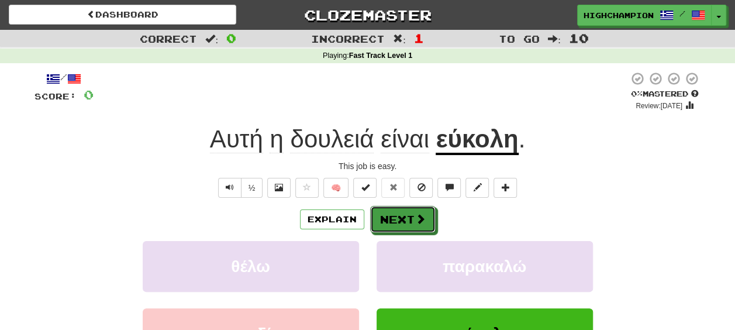
click at [412, 223] on button "Next" at bounding box center [402, 219] width 65 height 27
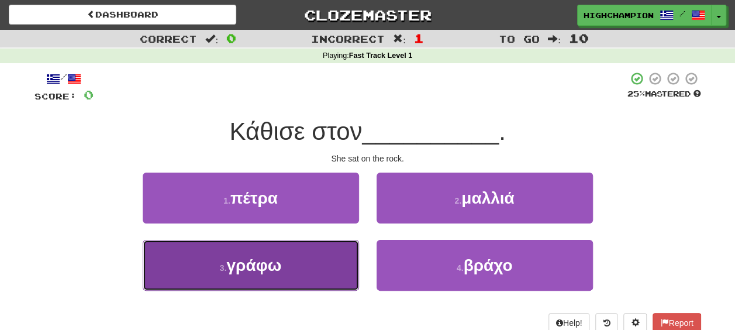
click at [278, 268] on span "γράφω" at bounding box center [253, 265] width 55 height 18
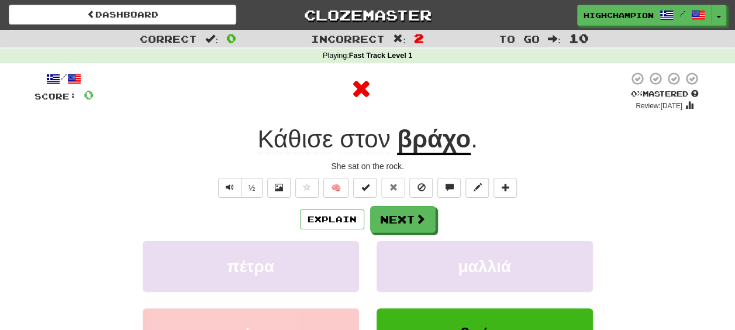
click at [459, 222] on div "Explain Next" at bounding box center [367, 219] width 666 height 27
click at [419, 147] on u "βράχο" at bounding box center [434, 140] width 74 height 30
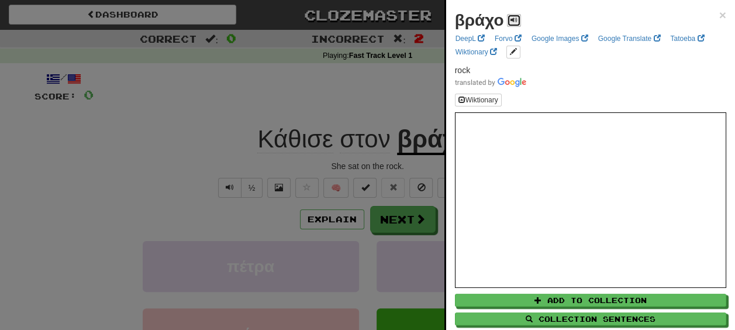
click at [514, 19] on span at bounding box center [513, 19] width 7 height 7
click at [383, 170] on div at bounding box center [367, 165] width 735 height 330
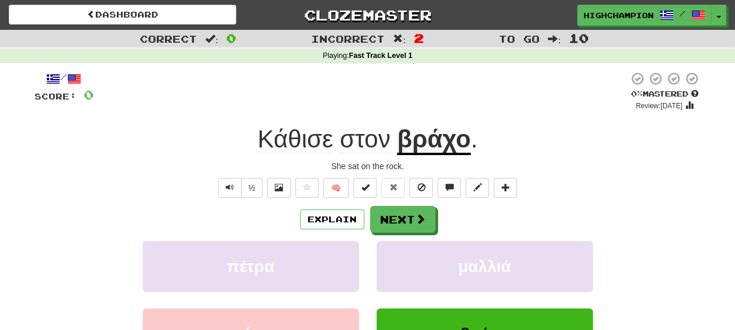
click at [283, 133] on span "Κάθισε" at bounding box center [294, 139] width 75 height 28
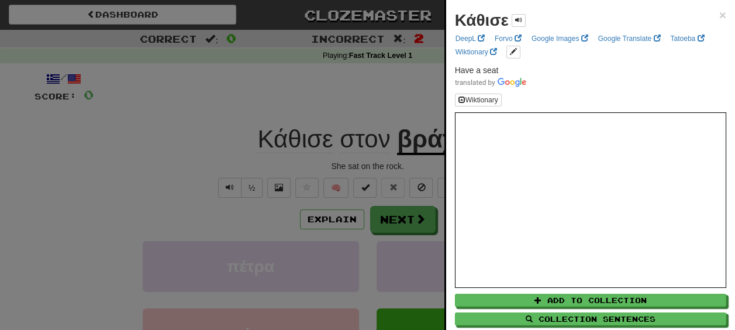
click at [374, 168] on div at bounding box center [367, 165] width 735 height 330
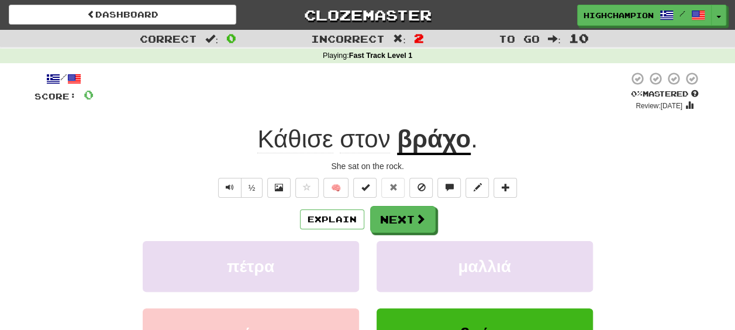
click at [361, 136] on span "στον" at bounding box center [365, 139] width 50 height 28
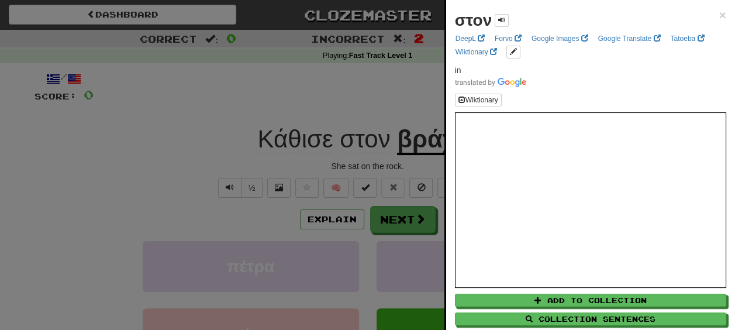
click at [378, 168] on div at bounding box center [367, 165] width 735 height 330
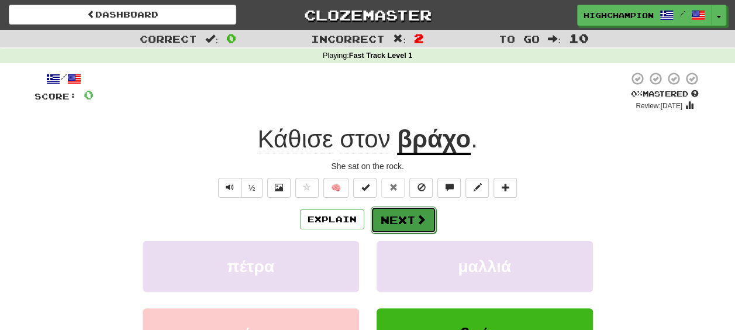
click at [396, 217] on button "Next" at bounding box center [403, 219] width 65 height 27
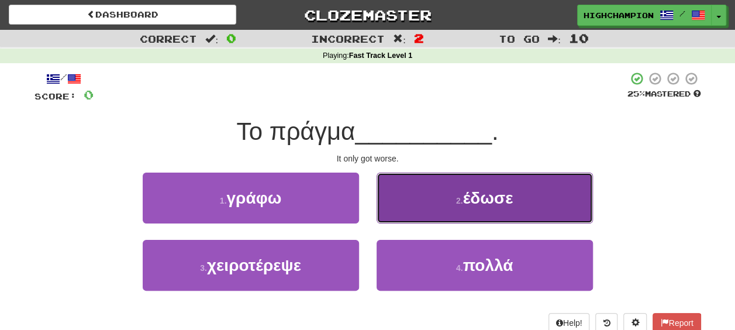
click at [475, 208] on button "2 . έδωσε" at bounding box center [484, 197] width 216 height 51
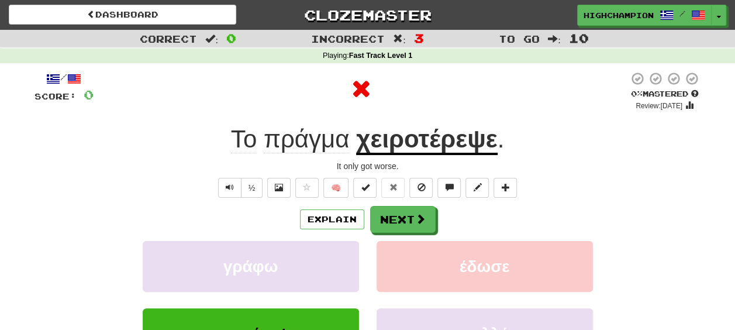
click at [468, 220] on div "Explain Next" at bounding box center [367, 219] width 666 height 27
click at [396, 154] on u "χειροτέρεψε" at bounding box center [426, 140] width 141 height 30
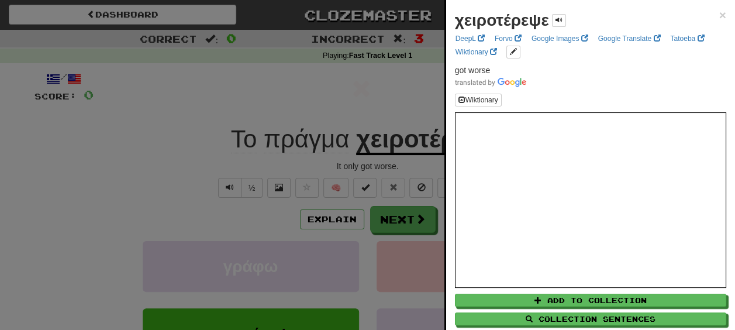
click at [393, 166] on div at bounding box center [367, 165] width 735 height 330
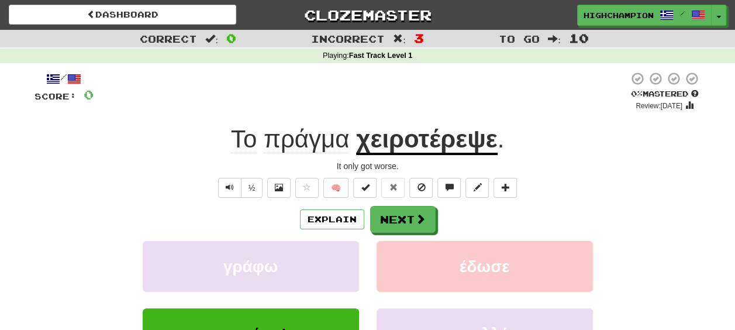
click at [307, 147] on span "πράγμα" at bounding box center [307, 139] width 86 height 28
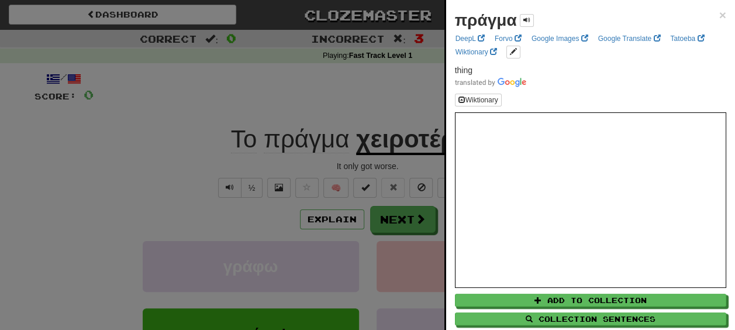
click at [365, 166] on div at bounding box center [367, 165] width 735 height 330
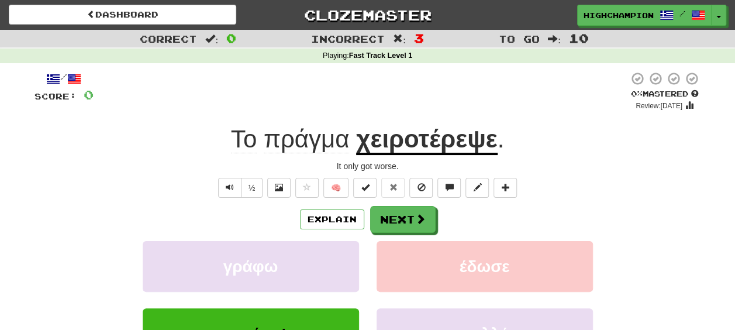
click at [419, 233] on div "Explain Next γράφω έδωσε χειροτέρεψε πολλά Learn more: γράφω έδωσε χειροτέρεψε …" at bounding box center [367, 300] width 666 height 188
click at [400, 217] on button "Next" at bounding box center [403, 219] width 65 height 27
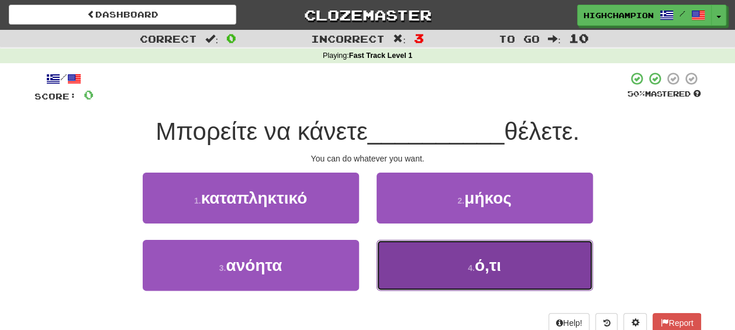
click at [540, 269] on button "4 . ό,τι" at bounding box center [484, 265] width 216 height 51
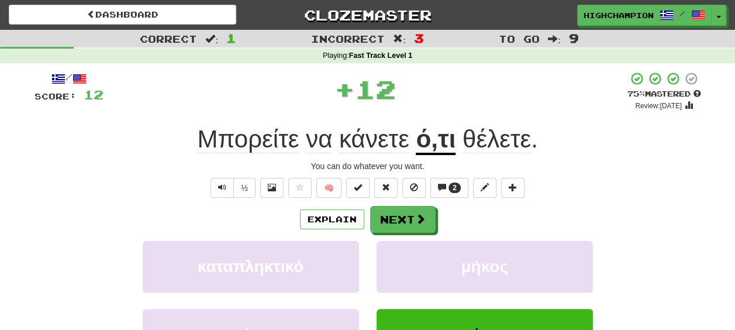
click at [479, 224] on div "Explain Next" at bounding box center [367, 219] width 666 height 27
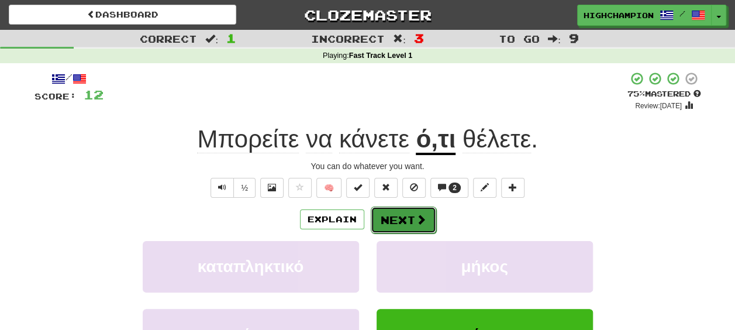
click at [399, 224] on button "Next" at bounding box center [403, 219] width 65 height 27
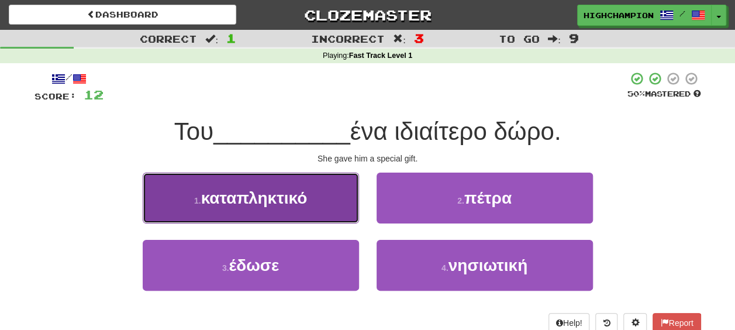
click at [258, 209] on button "1 . καταπληκτικό" at bounding box center [251, 197] width 216 height 51
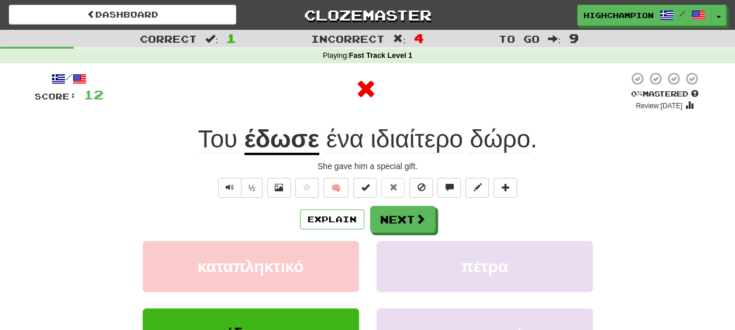
click at [467, 216] on div "Explain Next" at bounding box center [367, 219] width 666 height 27
click at [279, 141] on u "έδωσε" at bounding box center [281, 140] width 75 height 30
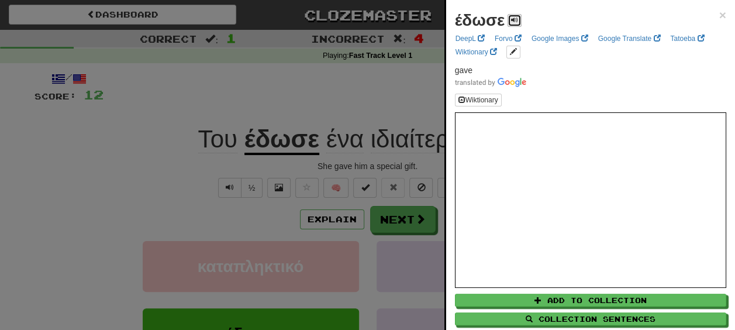
click at [515, 19] on span at bounding box center [514, 19] width 7 height 7
click at [354, 164] on div at bounding box center [367, 165] width 735 height 330
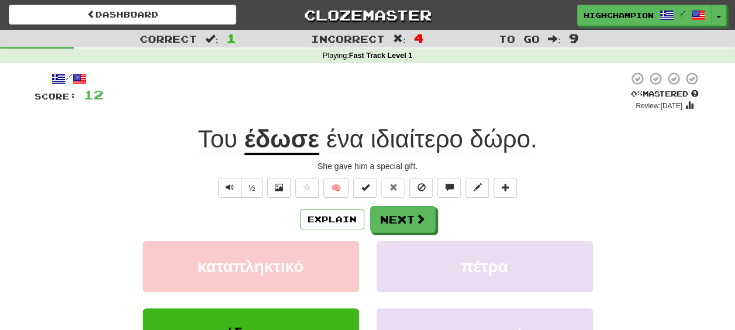
click at [482, 140] on span "δώρο" at bounding box center [499, 139] width 60 height 28
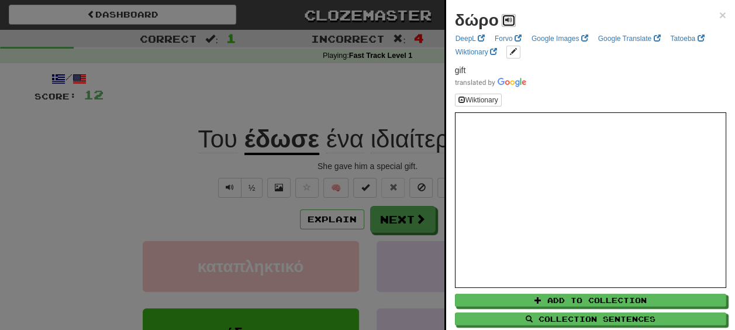
click at [506, 15] on button at bounding box center [509, 20] width 14 height 13
click at [396, 162] on div at bounding box center [367, 165] width 735 height 330
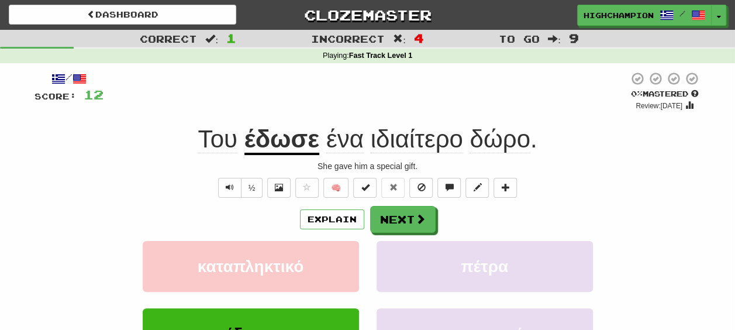
click at [422, 147] on span "ιδιαίτερο" at bounding box center [417, 139] width 92 height 28
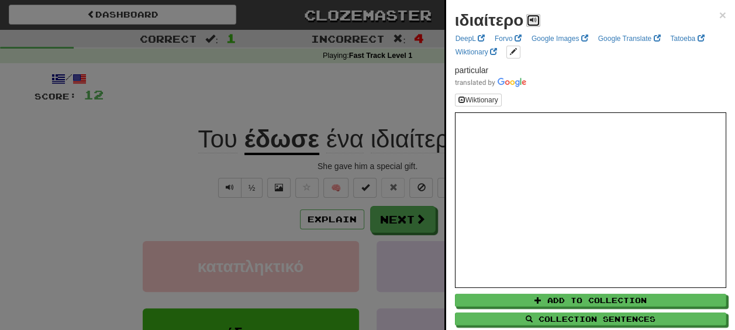
click at [531, 19] on span at bounding box center [533, 19] width 7 height 7
click at [379, 161] on div at bounding box center [367, 165] width 735 height 330
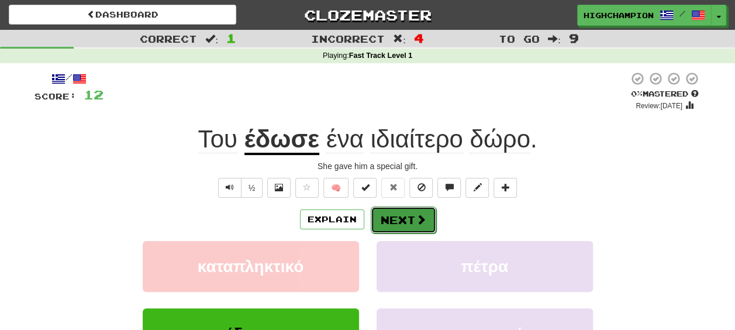
click at [395, 230] on button "Next" at bounding box center [403, 219] width 65 height 27
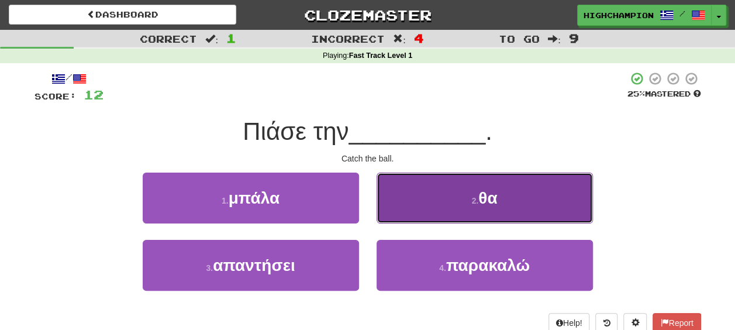
click at [500, 206] on button "2 . θα" at bounding box center [484, 197] width 216 height 51
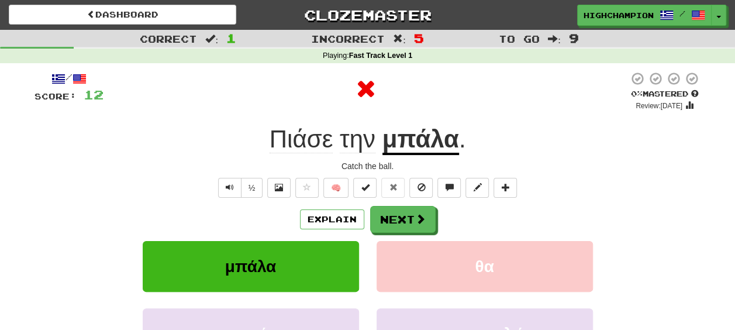
click at [463, 217] on div "Explain Next" at bounding box center [367, 219] width 666 height 27
click at [409, 212] on button "Next" at bounding box center [403, 219] width 65 height 27
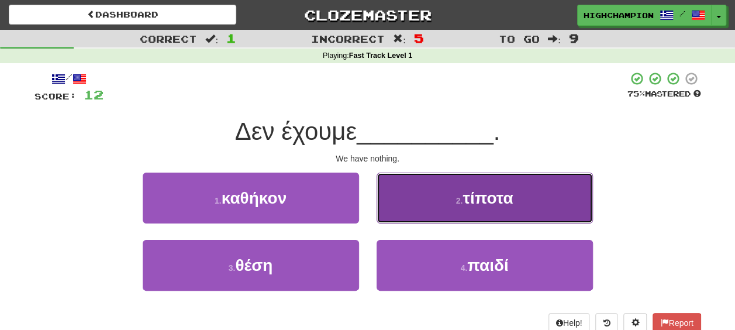
click at [507, 205] on span "τίποτα" at bounding box center [487, 198] width 50 height 18
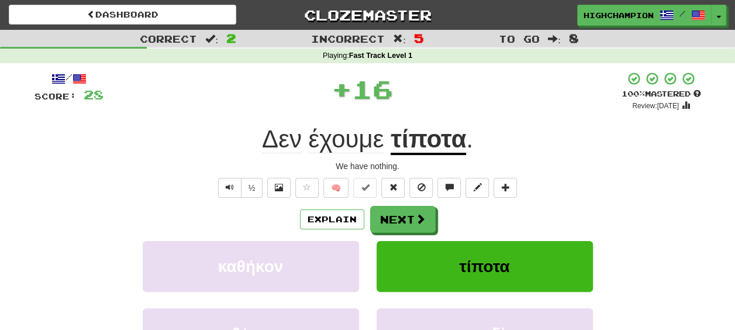
click at [469, 224] on div "Explain Next" at bounding box center [367, 219] width 666 height 27
click at [355, 138] on span "έχουμε" at bounding box center [345, 139] width 75 height 28
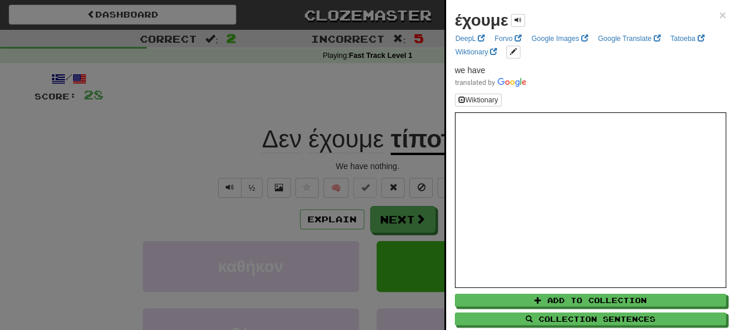
click at [383, 160] on div at bounding box center [367, 165] width 735 height 330
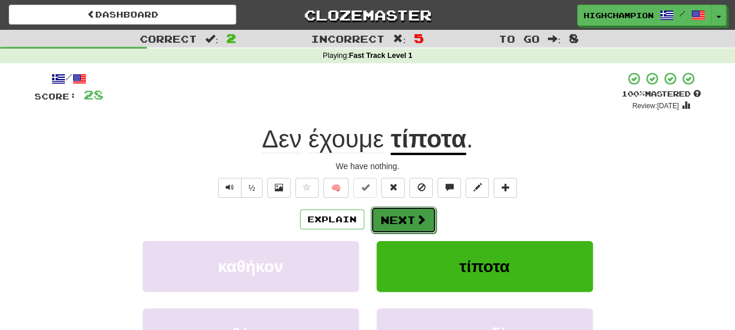
click at [408, 221] on button "Next" at bounding box center [403, 219] width 65 height 27
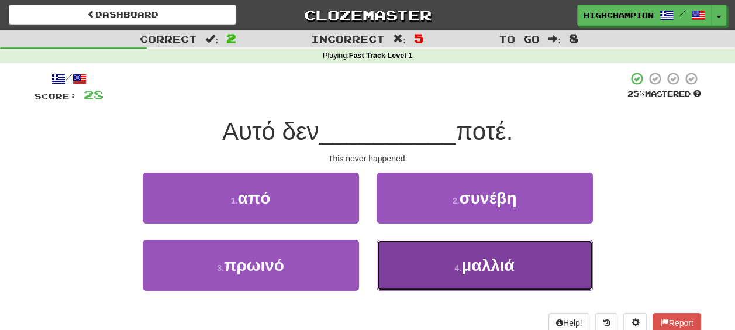
click at [500, 286] on button "4 . μαλλιά" at bounding box center [484, 265] width 216 height 51
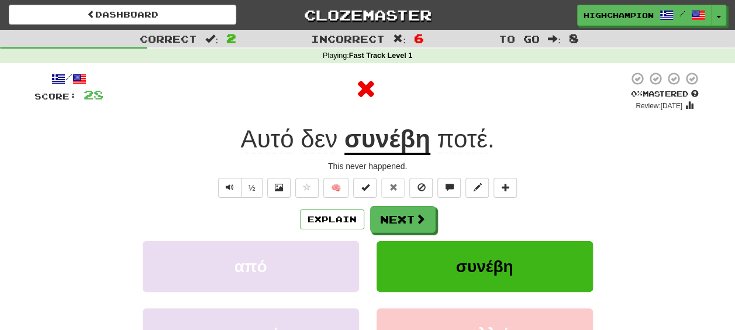
click at [464, 231] on div "Explain Next" at bounding box center [367, 219] width 666 height 27
click at [389, 144] on u "συνέβη" at bounding box center [387, 140] width 86 height 30
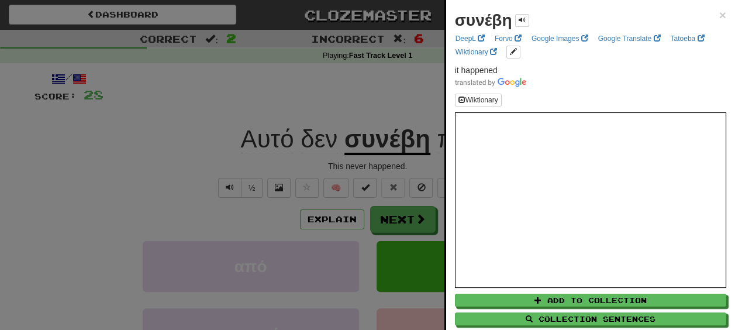
click at [394, 165] on div at bounding box center [367, 165] width 735 height 330
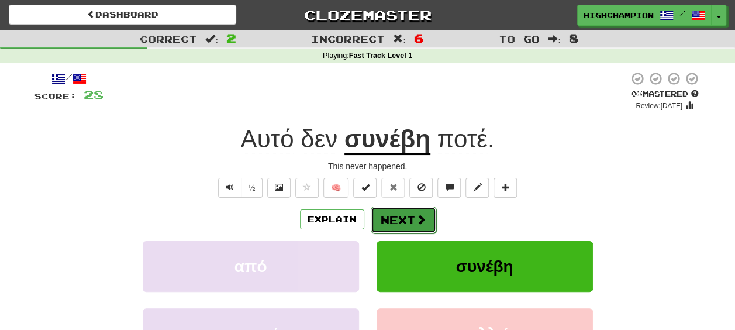
click at [416, 222] on span at bounding box center [421, 219] width 11 height 11
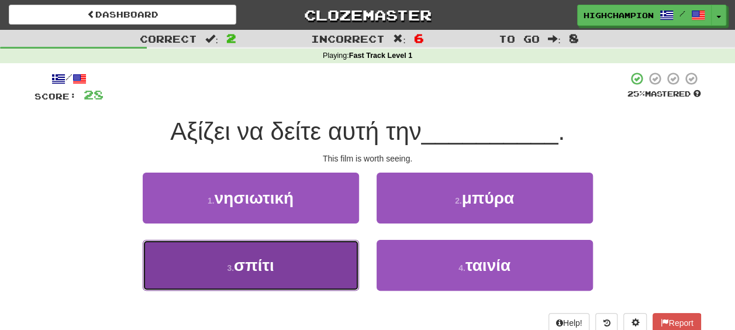
click at [288, 267] on button "3 . σπίτι" at bounding box center [251, 265] width 216 height 51
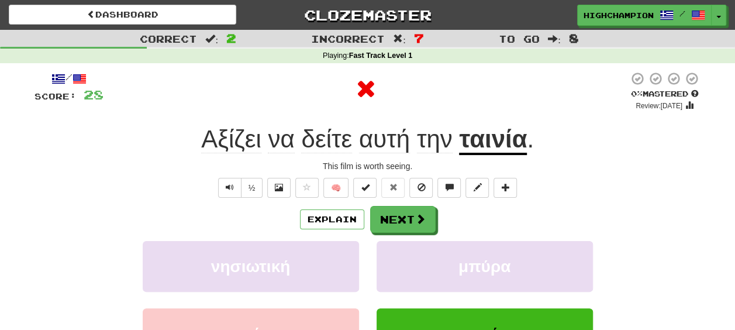
click at [471, 224] on div "Explain Next" at bounding box center [367, 219] width 666 height 27
click at [466, 148] on u "ταινία" at bounding box center [493, 140] width 68 height 30
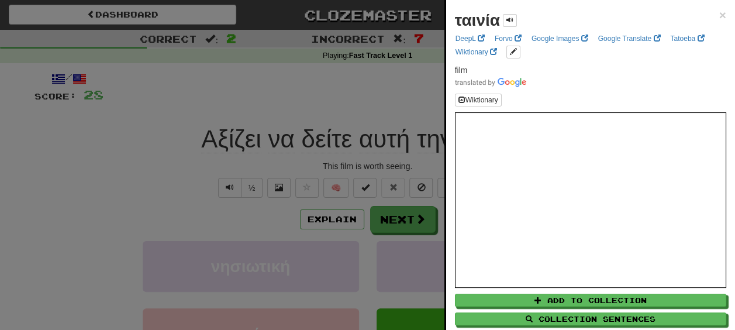
click at [406, 169] on div at bounding box center [367, 165] width 735 height 330
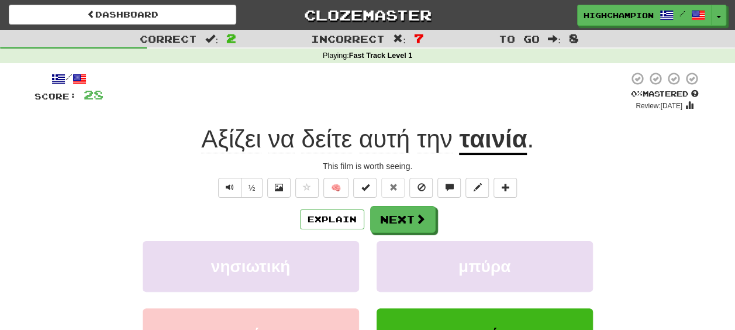
click at [233, 145] on span "Αξίζει" at bounding box center [231, 139] width 60 height 28
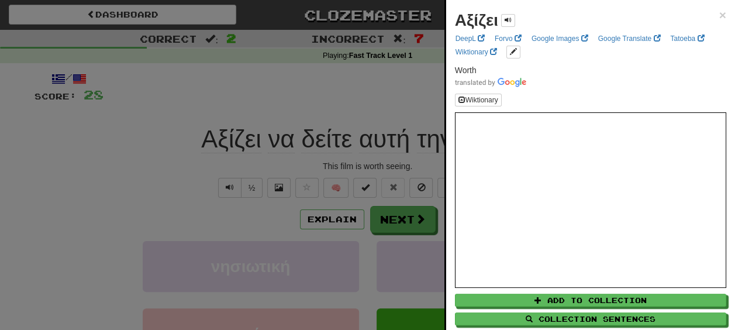
click at [338, 162] on div at bounding box center [367, 165] width 735 height 330
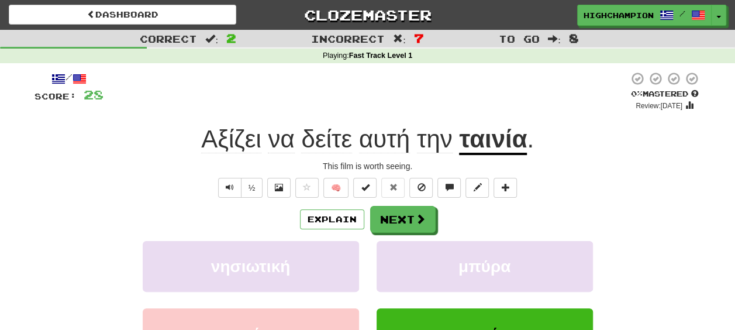
click at [327, 139] on span "δείτε" at bounding box center [326, 139] width 51 height 28
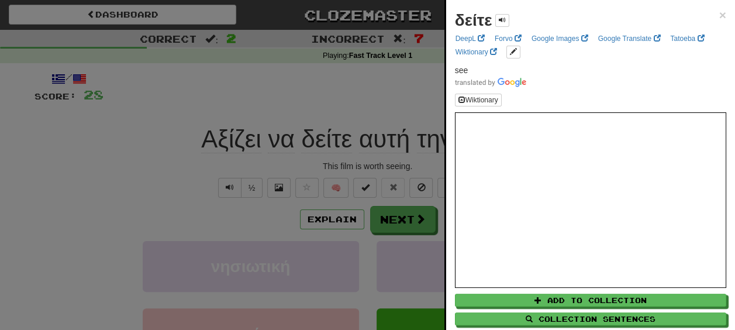
click at [503, 13] on div "δείτε" at bounding box center [482, 20] width 54 height 23
click at [502, 18] on span at bounding box center [502, 19] width 7 height 7
click at [374, 167] on div at bounding box center [367, 165] width 735 height 330
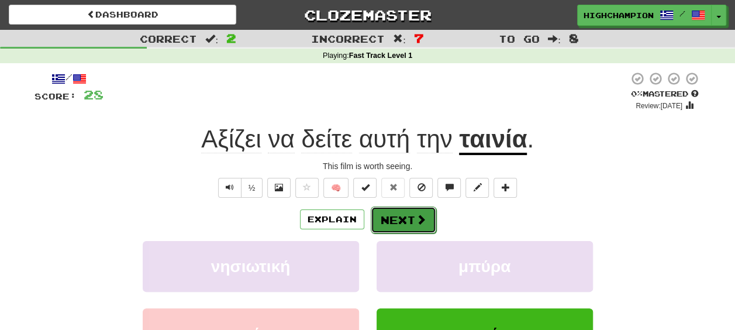
click at [400, 225] on button "Next" at bounding box center [403, 219] width 65 height 27
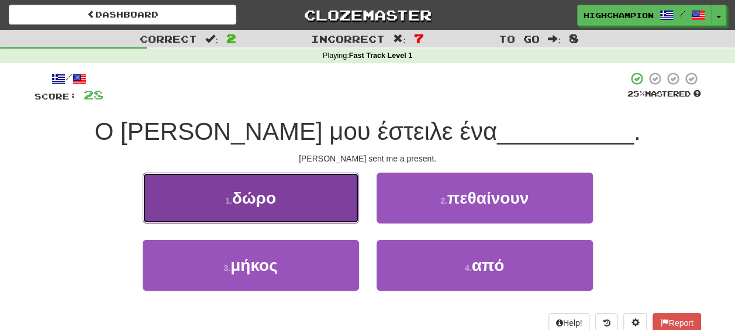
click at [295, 203] on button "1 . δώρο" at bounding box center [251, 197] width 216 height 51
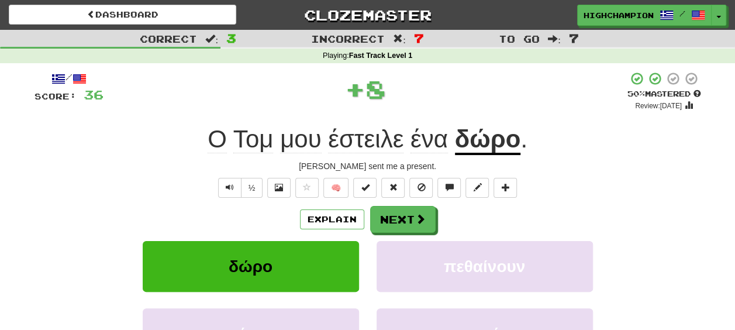
click at [487, 214] on div "Explain Next" at bounding box center [367, 219] width 666 height 27
click at [492, 143] on u "δώρο" at bounding box center [488, 140] width 66 height 30
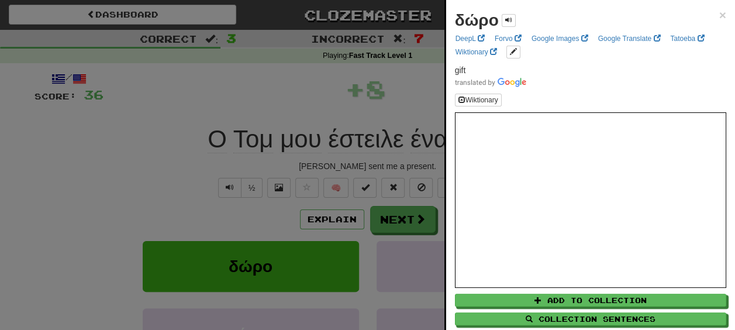
click at [416, 162] on div at bounding box center [367, 165] width 735 height 330
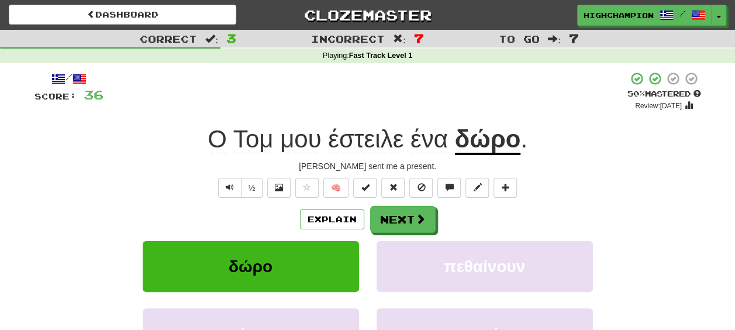
click at [374, 143] on span "έστειλε" at bounding box center [365, 139] width 75 height 28
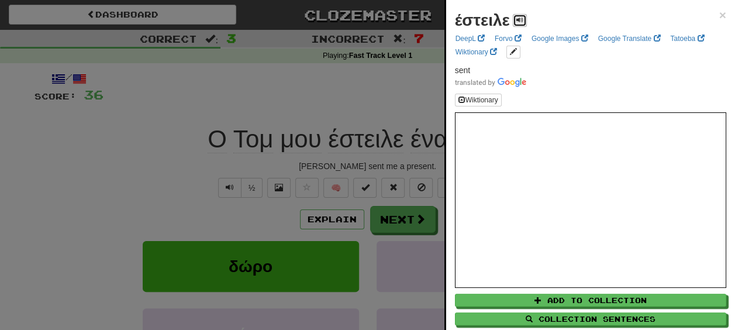
click at [517, 16] on span at bounding box center [519, 19] width 7 height 7
click at [374, 164] on div at bounding box center [367, 165] width 735 height 330
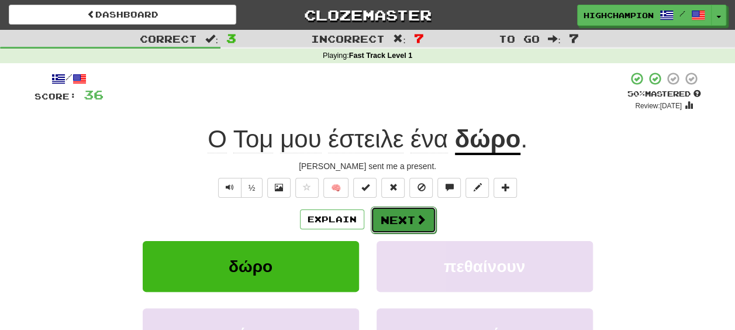
click at [409, 213] on button "Next" at bounding box center [403, 219] width 65 height 27
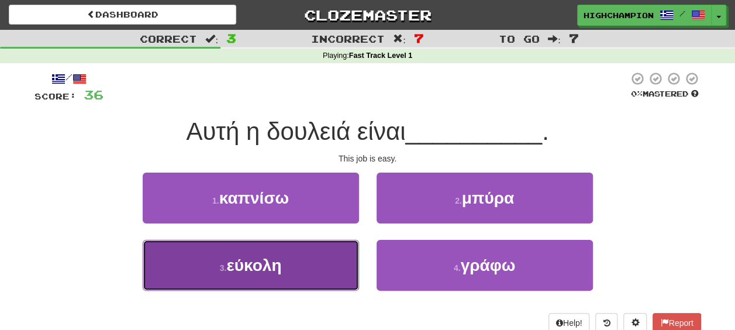
click at [273, 261] on span "εύκολη" at bounding box center [253, 265] width 55 height 18
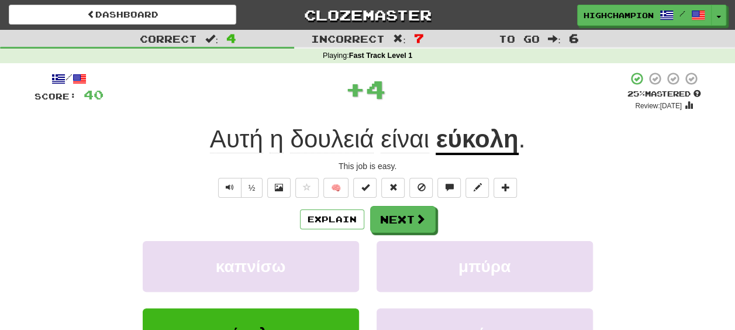
click at [458, 223] on div "Explain Next" at bounding box center [367, 219] width 666 height 27
click at [465, 134] on u "εύκολη" at bounding box center [476, 140] width 82 height 30
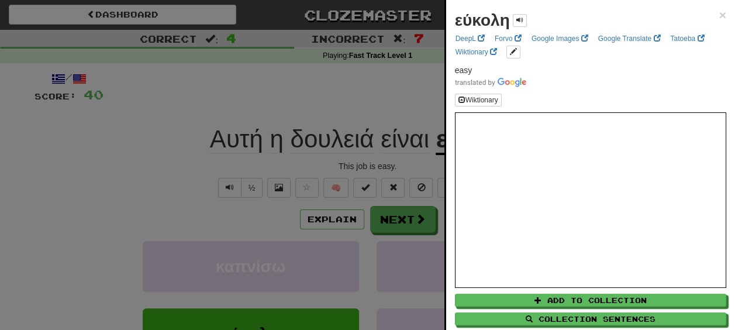
click at [373, 160] on div at bounding box center [367, 165] width 735 height 330
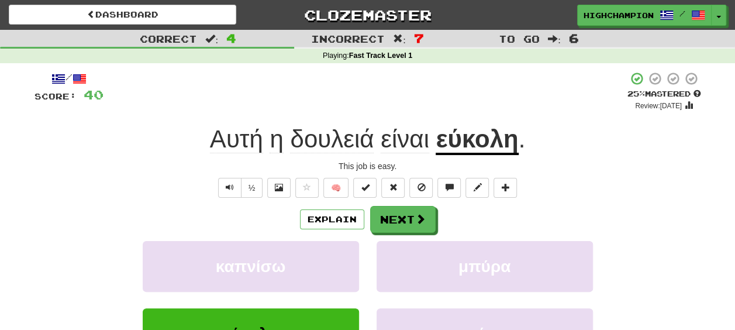
click at [319, 139] on span "δουλειά" at bounding box center [332, 139] width 84 height 28
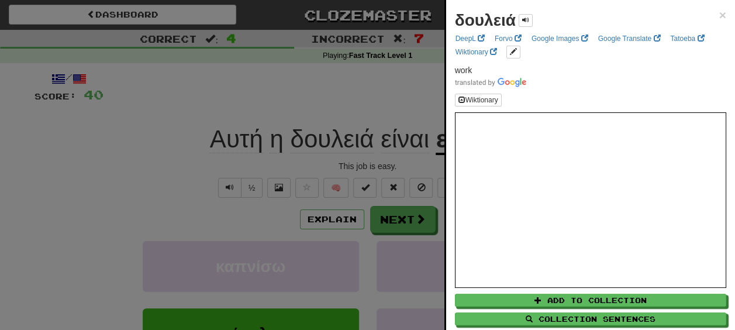
click at [361, 157] on div at bounding box center [367, 165] width 735 height 330
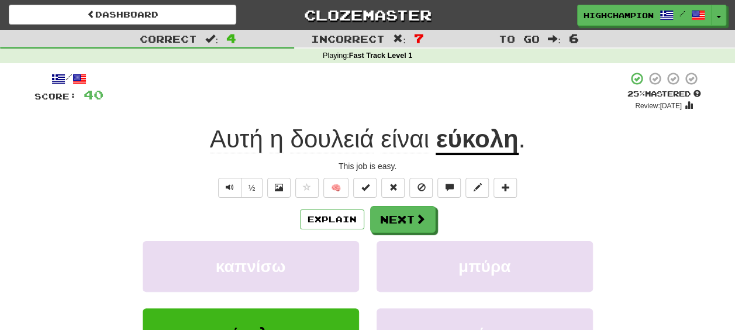
click at [398, 205] on div "/ Score: 40 + 4 25 % Mastered Review: [DATE] Αυτή η δουλειά είναι εύκολη . This…" at bounding box center [367, 244] width 666 height 347
click at [399, 219] on button "Next" at bounding box center [403, 219] width 65 height 27
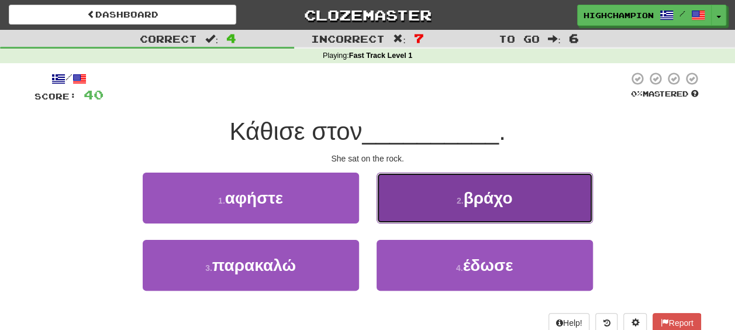
click at [495, 206] on span "βράχο" at bounding box center [487, 198] width 49 height 18
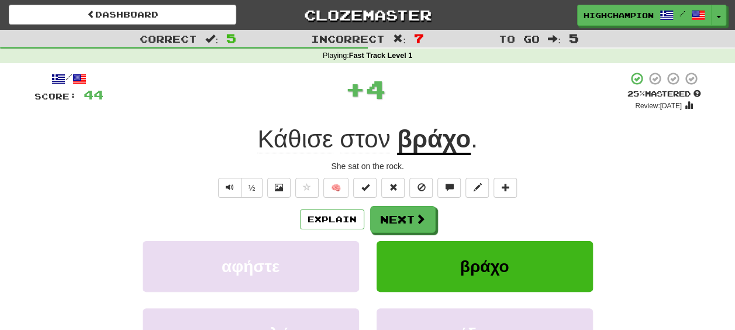
click at [476, 214] on div "Explain Next" at bounding box center [367, 219] width 666 height 27
click at [297, 145] on span "Κάθισε" at bounding box center [294, 139] width 75 height 28
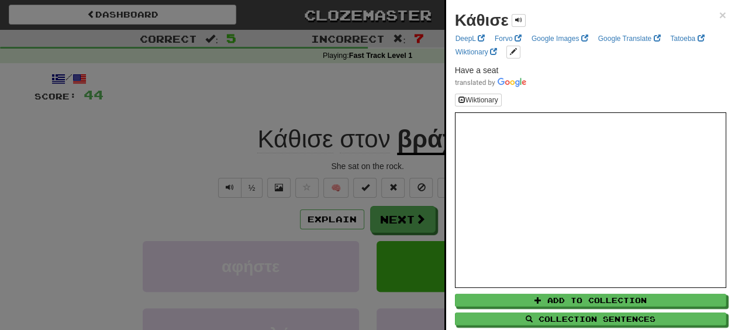
click at [526, 16] on div "Κάθισε ×" at bounding box center [590, 20] width 271 height 23
click at [523, 18] on button at bounding box center [518, 20] width 14 height 13
click at [408, 220] on div at bounding box center [367, 165] width 735 height 330
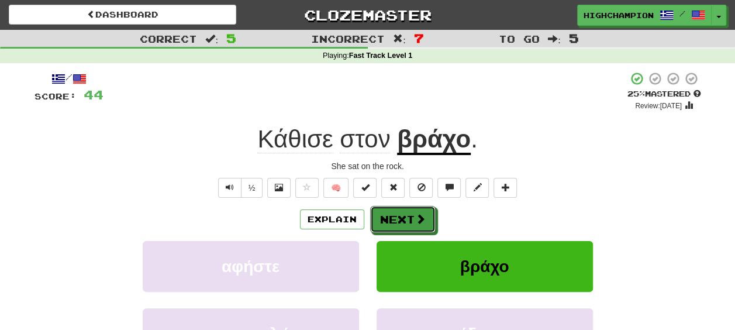
click at [408, 220] on button "Next" at bounding box center [402, 219] width 65 height 27
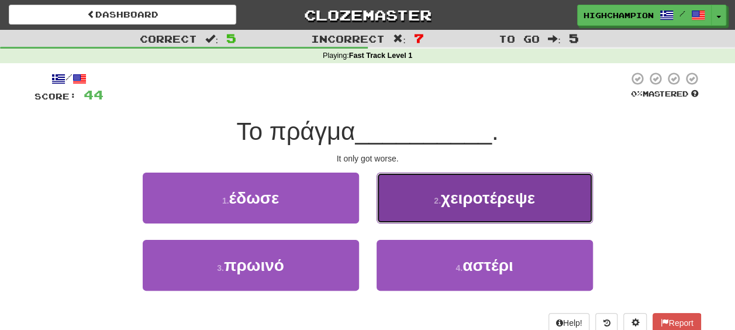
click at [493, 195] on span "χειροτέρεψε" at bounding box center [488, 198] width 94 height 18
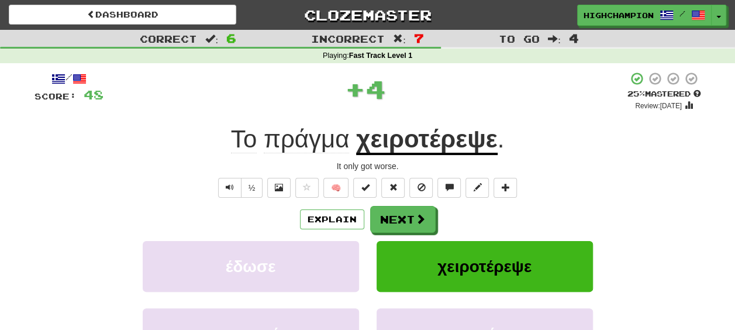
click at [472, 208] on div "Explain Next" at bounding box center [367, 219] width 666 height 27
click at [423, 147] on u "χειροτέρεψε" at bounding box center [426, 140] width 141 height 30
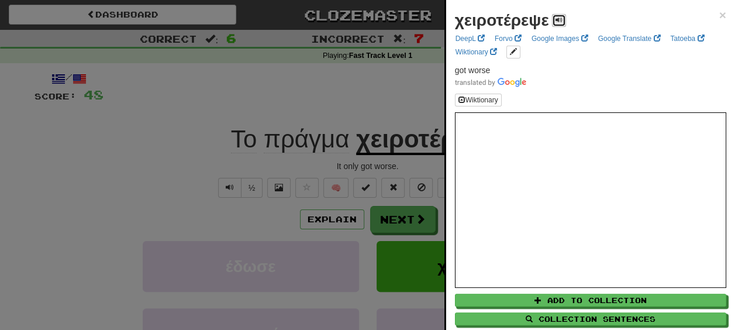
click at [556, 15] on button at bounding box center [559, 20] width 14 height 13
click at [353, 164] on div at bounding box center [367, 165] width 735 height 330
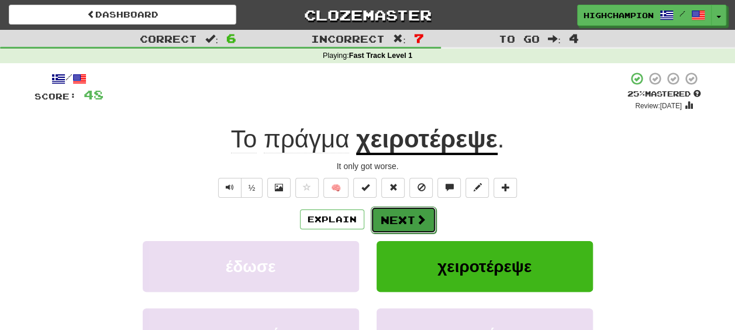
click at [386, 223] on button "Next" at bounding box center [403, 219] width 65 height 27
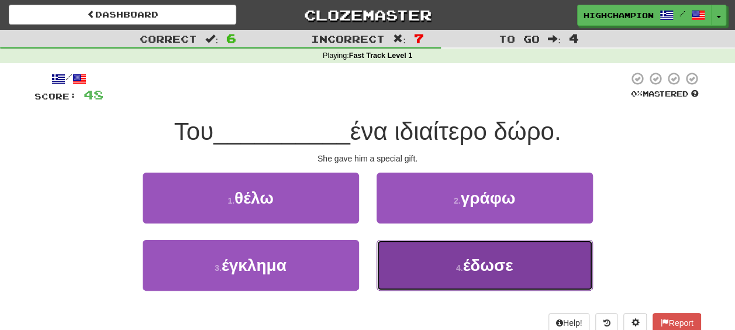
click at [503, 267] on span "έδωσε" at bounding box center [487, 265] width 50 height 18
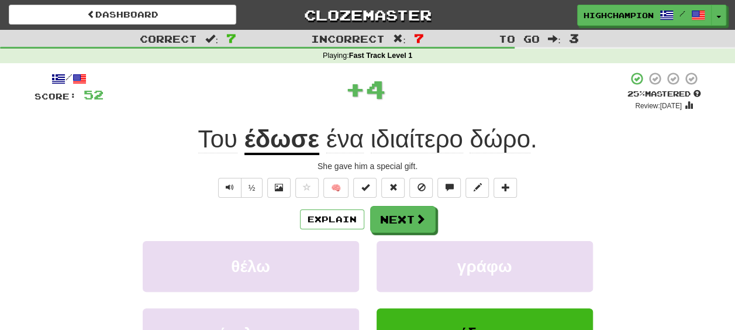
click at [461, 217] on div "Explain Next" at bounding box center [367, 219] width 666 height 27
click at [421, 221] on span at bounding box center [421, 219] width 11 height 11
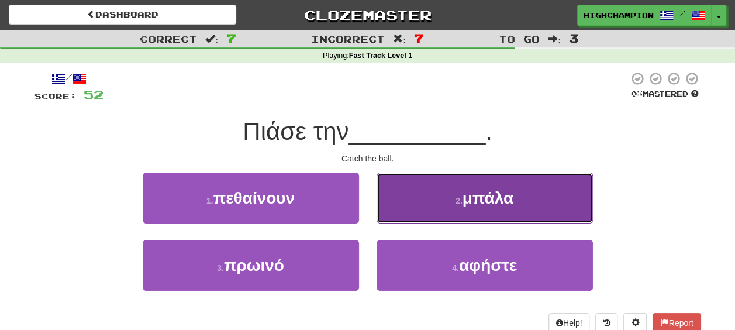
click at [482, 205] on span "μπάλα" at bounding box center [487, 198] width 51 height 18
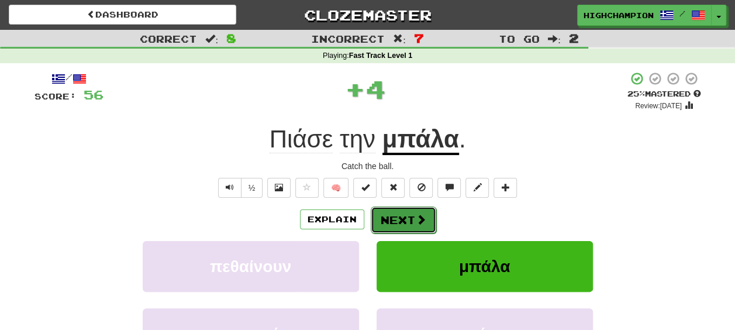
click at [386, 214] on button "Next" at bounding box center [403, 219] width 65 height 27
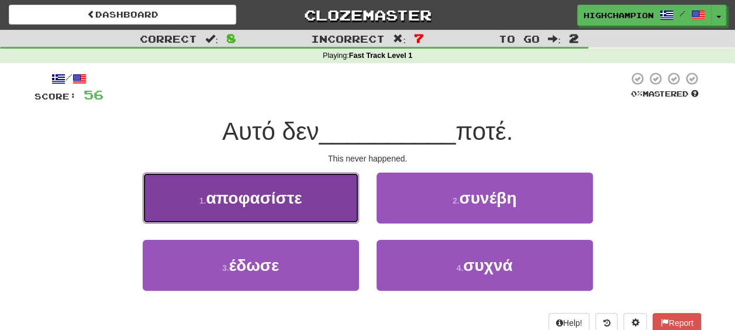
click at [296, 202] on span "αποφασίστε" at bounding box center [254, 198] width 96 height 18
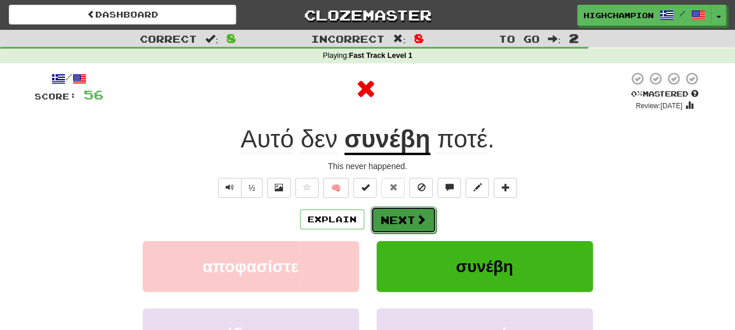
click at [390, 221] on button "Next" at bounding box center [403, 219] width 65 height 27
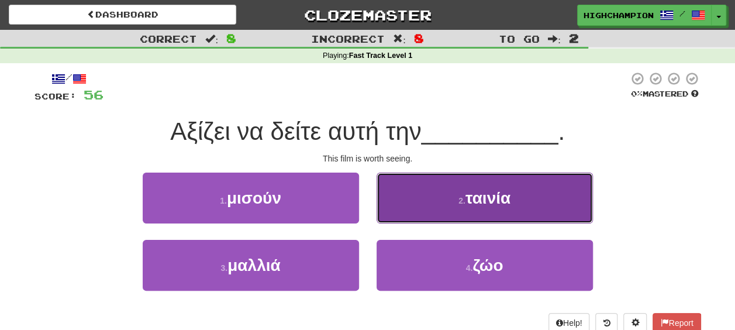
click at [485, 198] on span "ταινία" at bounding box center [487, 198] width 45 height 18
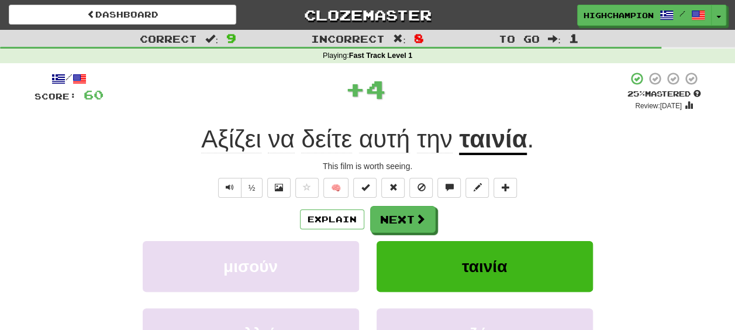
click at [500, 217] on div "Explain Next" at bounding box center [367, 219] width 666 height 27
click at [248, 141] on span "Αξίζει" at bounding box center [231, 139] width 60 height 28
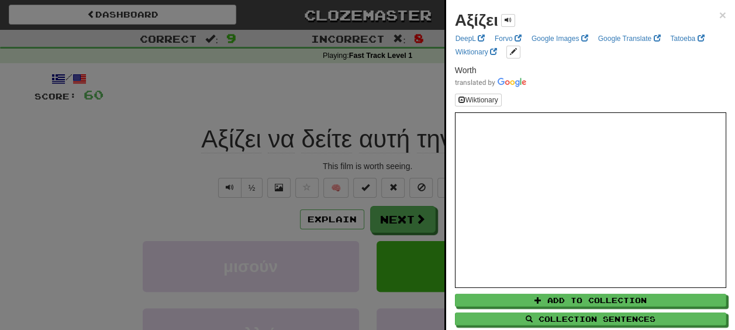
click at [368, 164] on div at bounding box center [367, 165] width 735 height 330
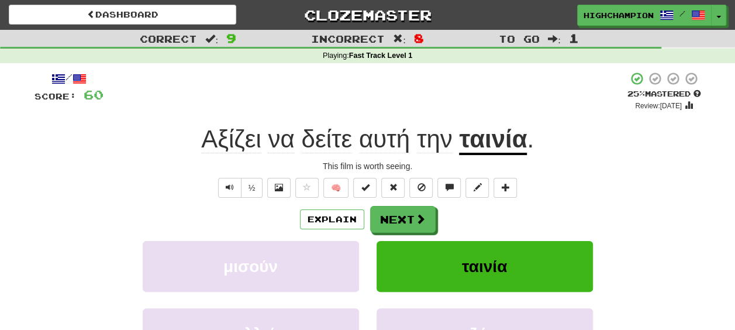
click at [431, 143] on span "την" at bounding box center [435, 139] width 36 height 28
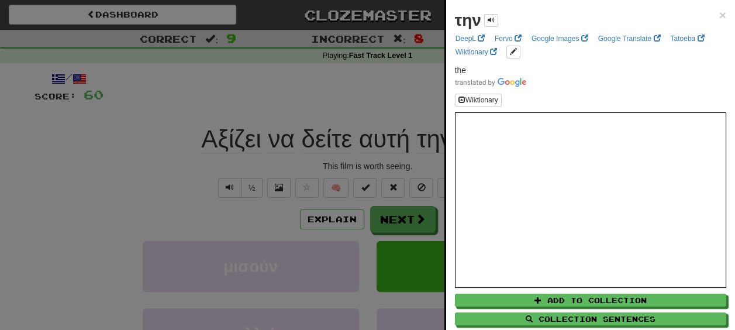
click at [414, 157] on div at bounding box center [367, 165] width 735 height 330
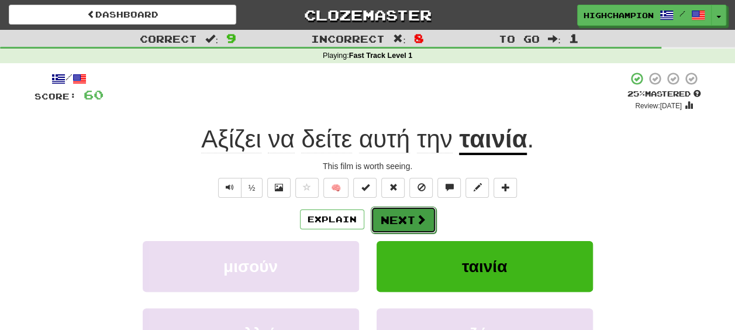
click at [416, 219] on span at bounding box center [421, 219] width 11 height 11
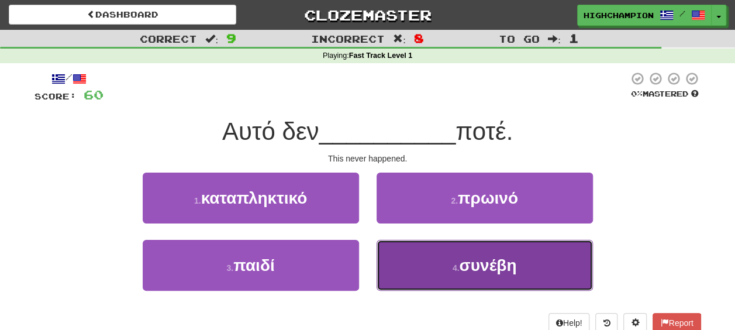
click at [468, 268] on span "συνέβη" at bounding box center [487, 265] width 57 height 18
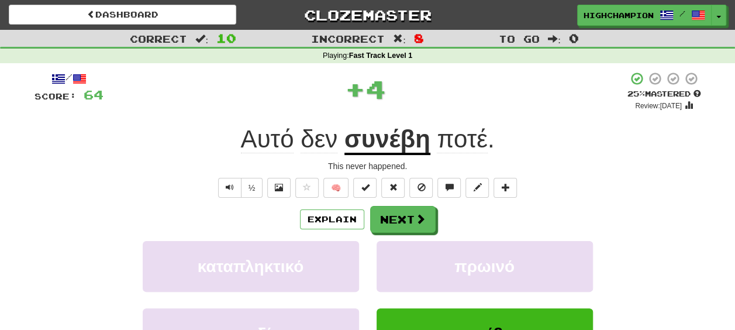
click at [451, 230] on div "Explain Next" at bounding box center [367, 219] width 666 height 27
click at [381, 147] on u "συνέβη" at bounding box center [387, 140] width 86 height 30
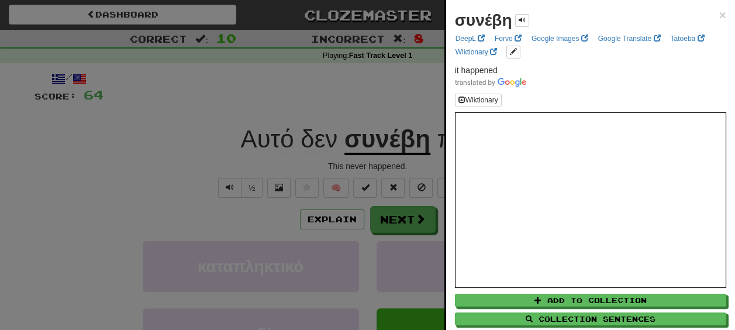
click at [390, 165] on div at bounding box center [367, 165] width 735 height 330
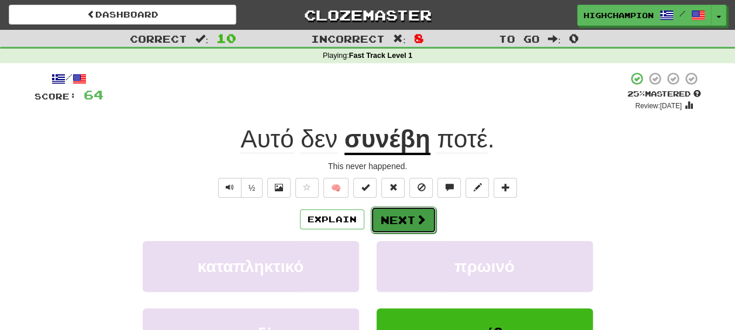
click at [402, 219] on button "Next" at bounding box center [403, 219] width 65 height 27
